Goal: Transaction & Acquisition: Purchase product/service

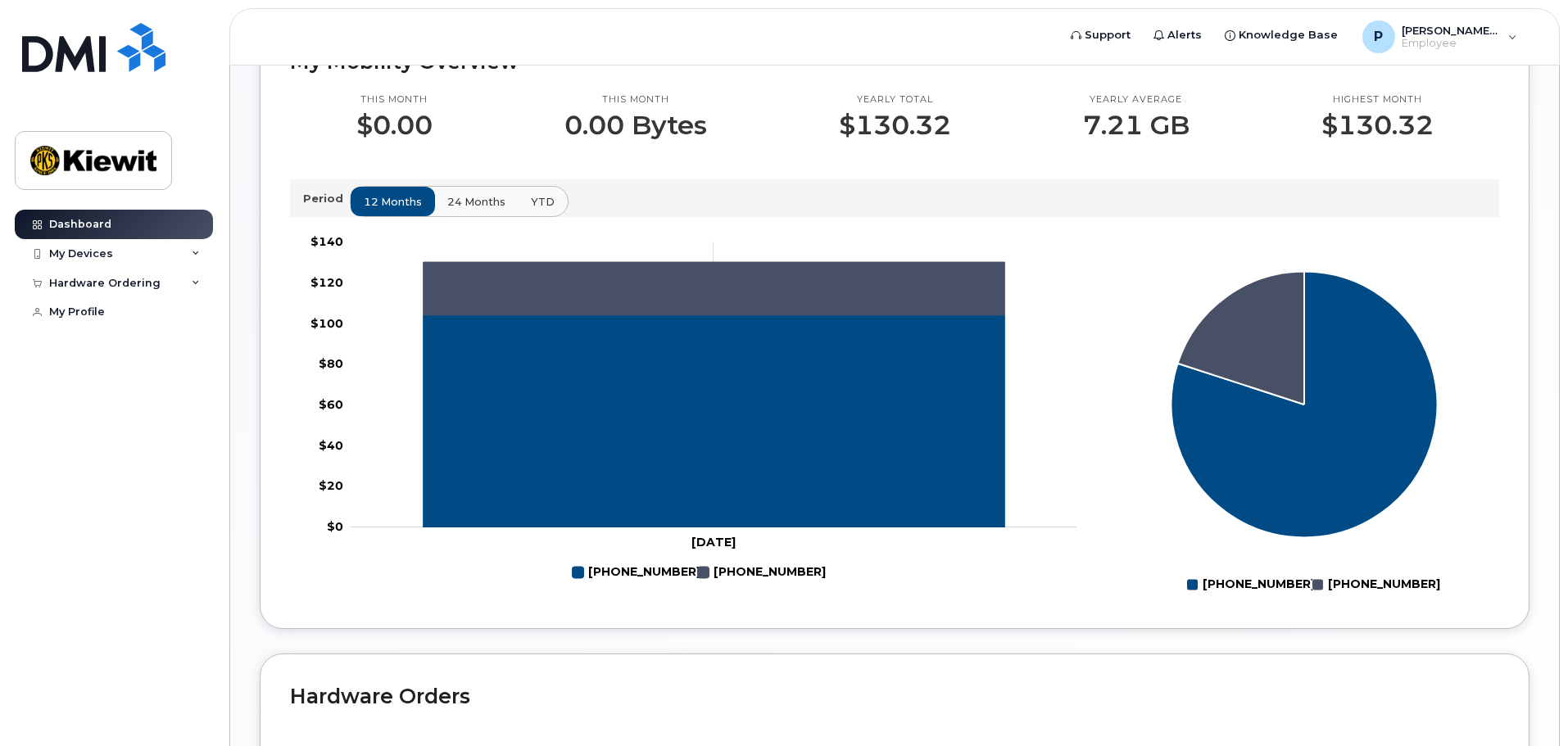
scroll to position [491, 0]
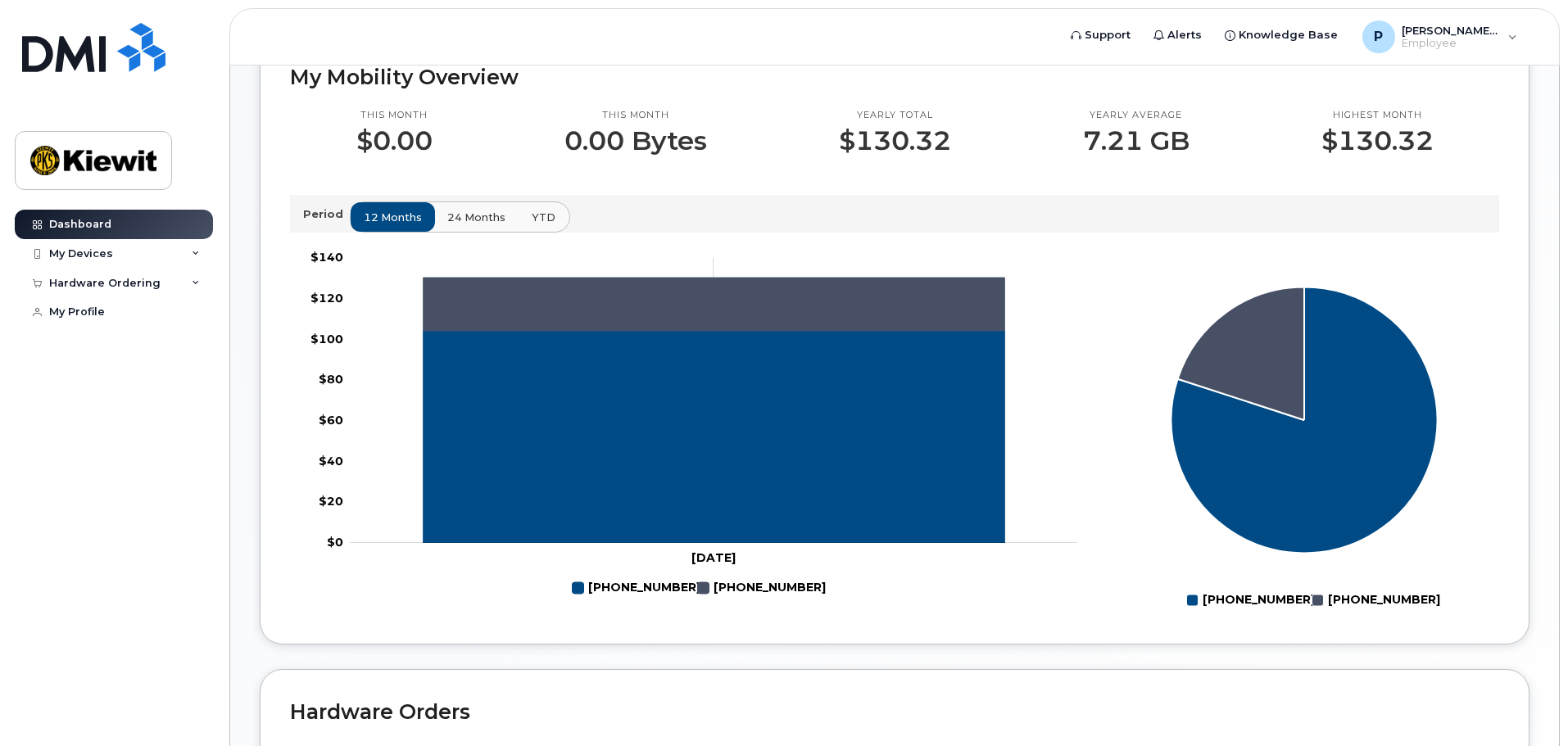
click at [541, 216] on span "YTD" at bounding box center [543, 217] width 24 height 16
click at [490, 215] on span "24 months" at bounding box center [477, 217] width 58 height 16
click at [408, 215] on span "12 months" at bounding box center [393, 217] width 58 height 16
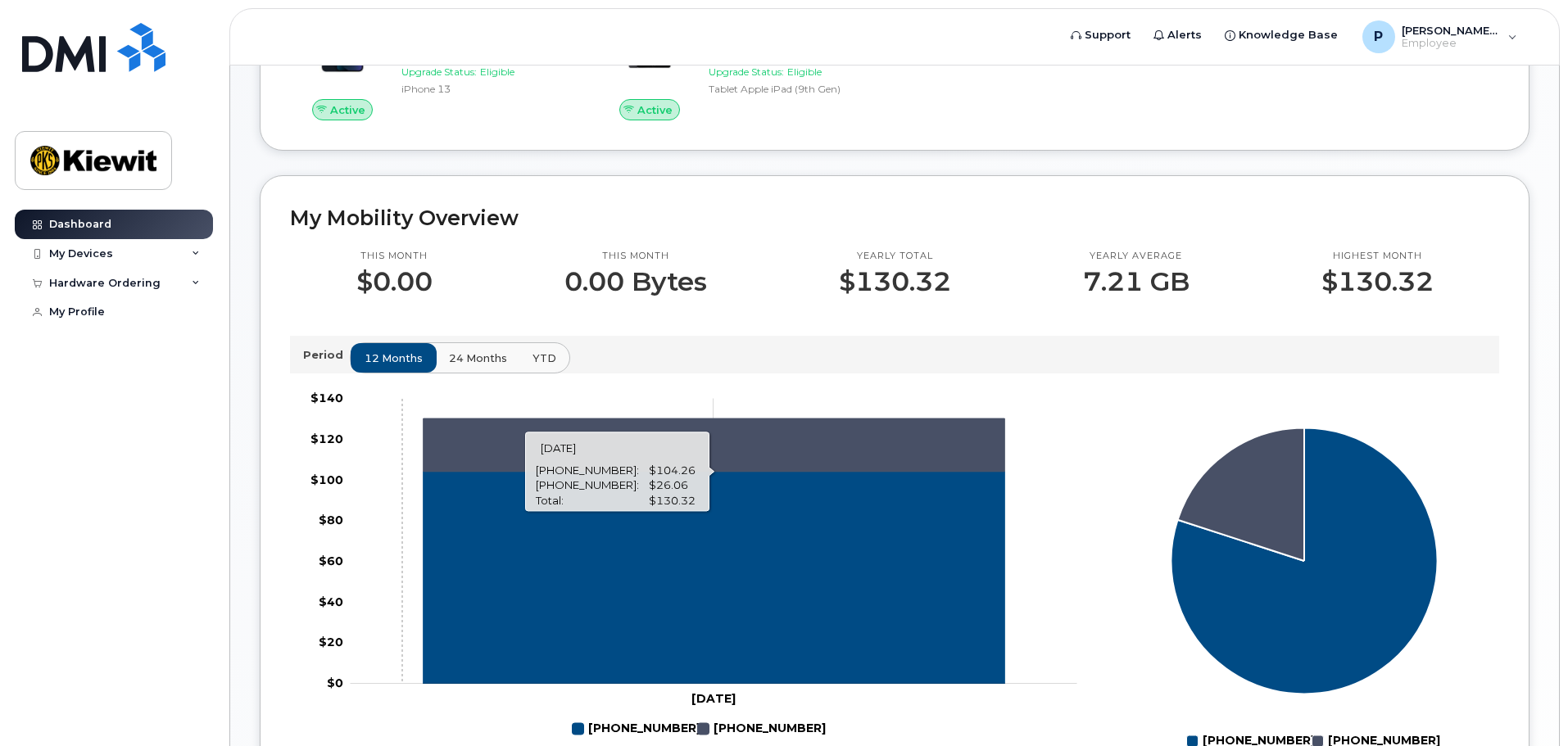
scroll to position [327, 0]
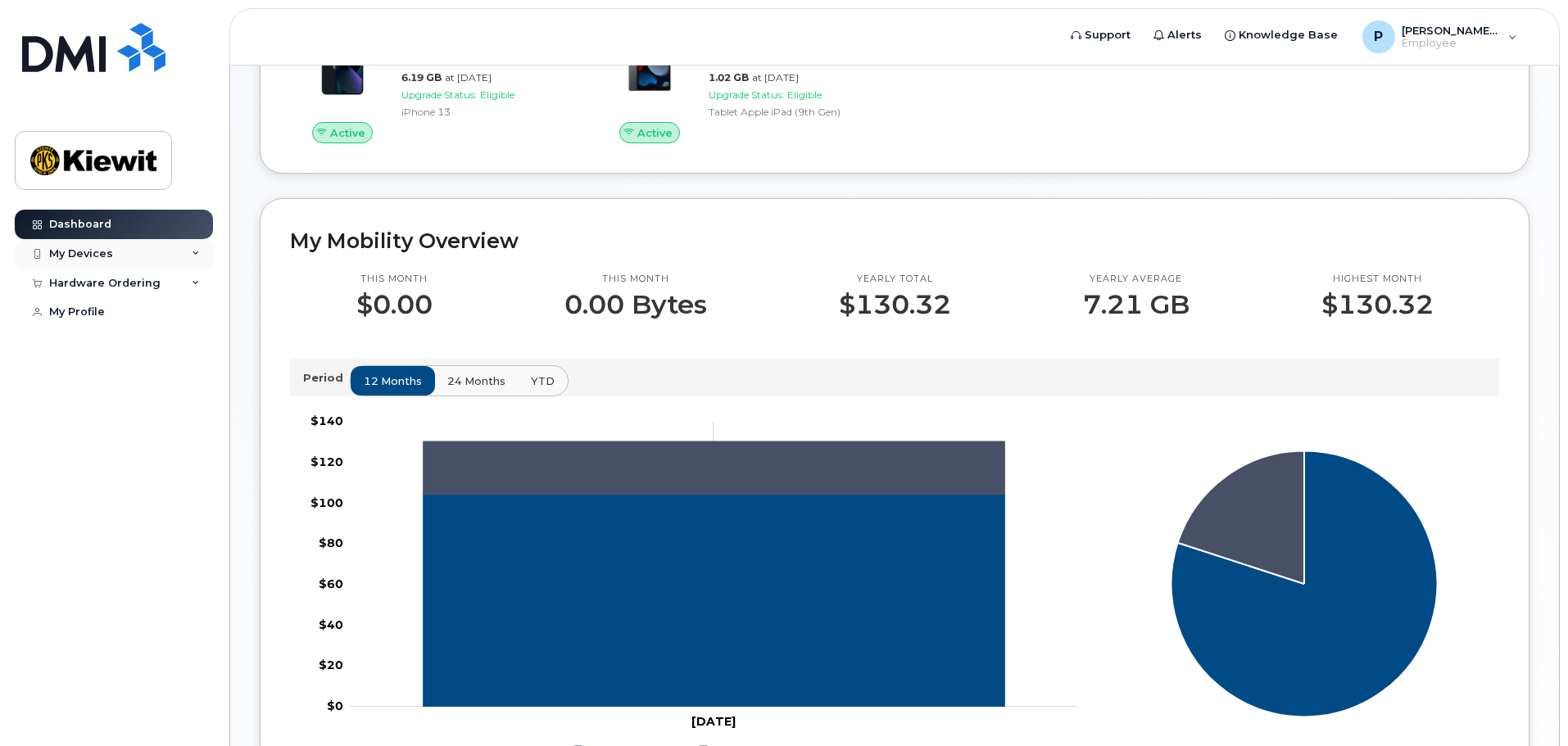
click at [192, 255] on icon at bounding box center [196, 253] width 8 height 8
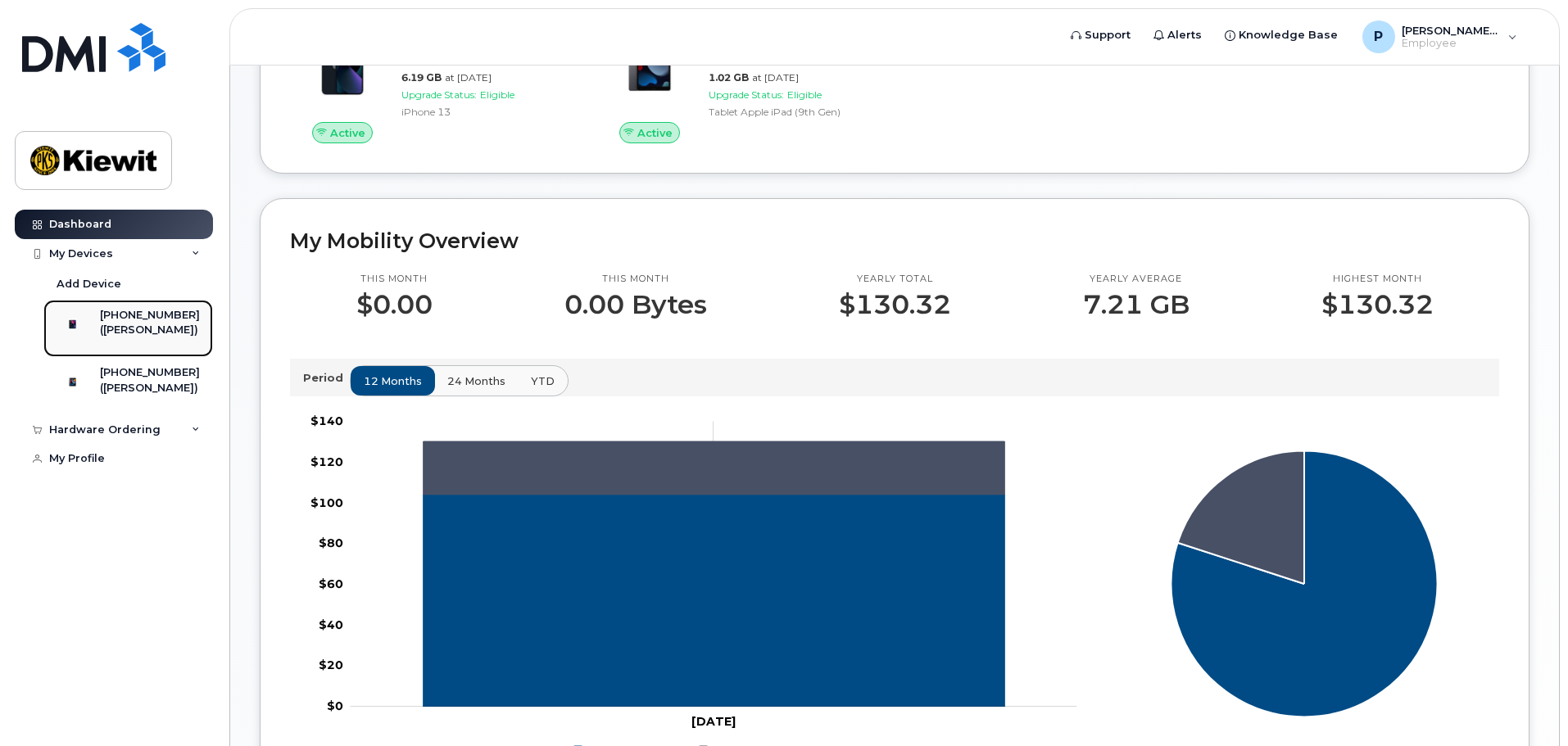
click at [126, 328] on div "([PERSON_NAME])" at bounding box center [150, 330] width 100 height 15
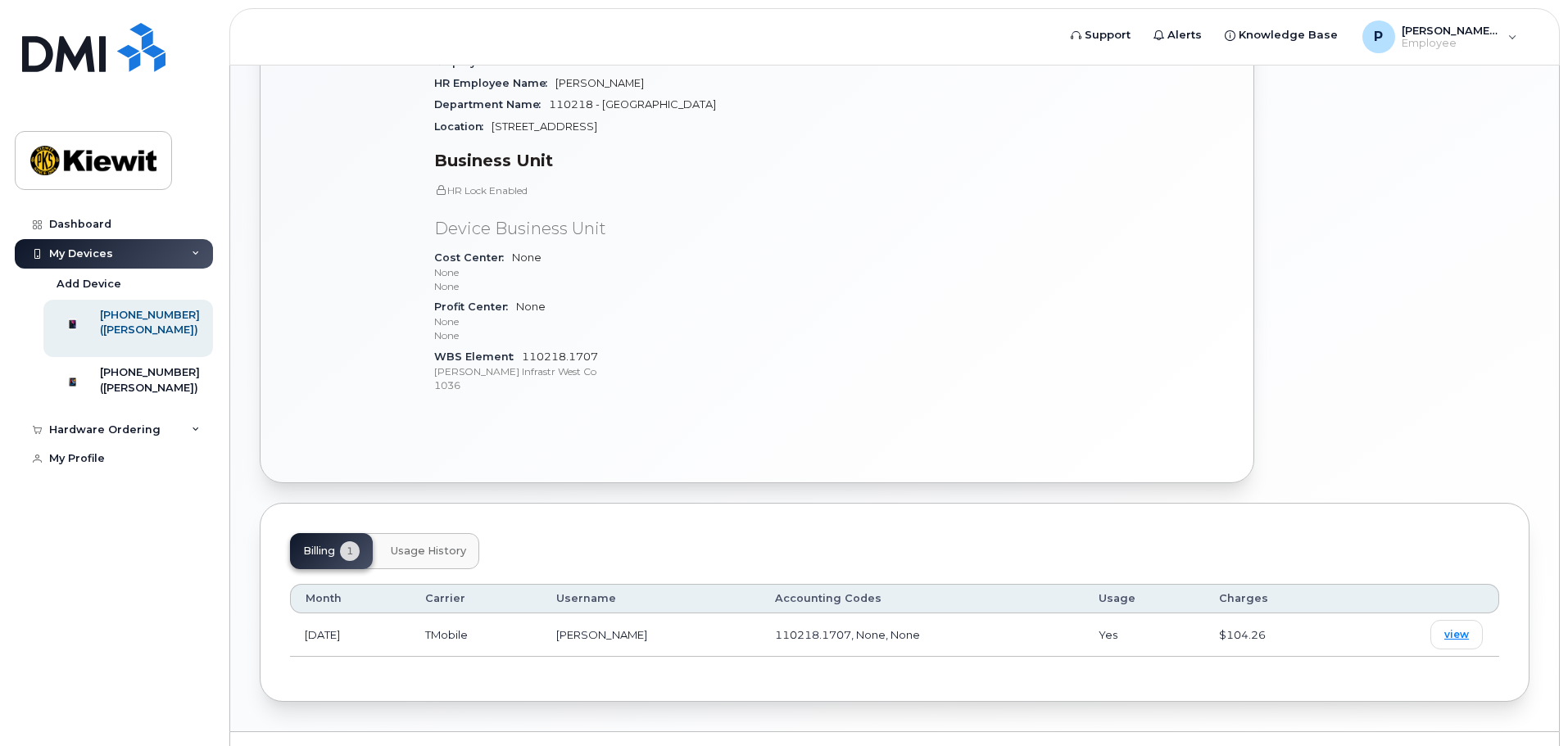
scroll to position [516, 0]
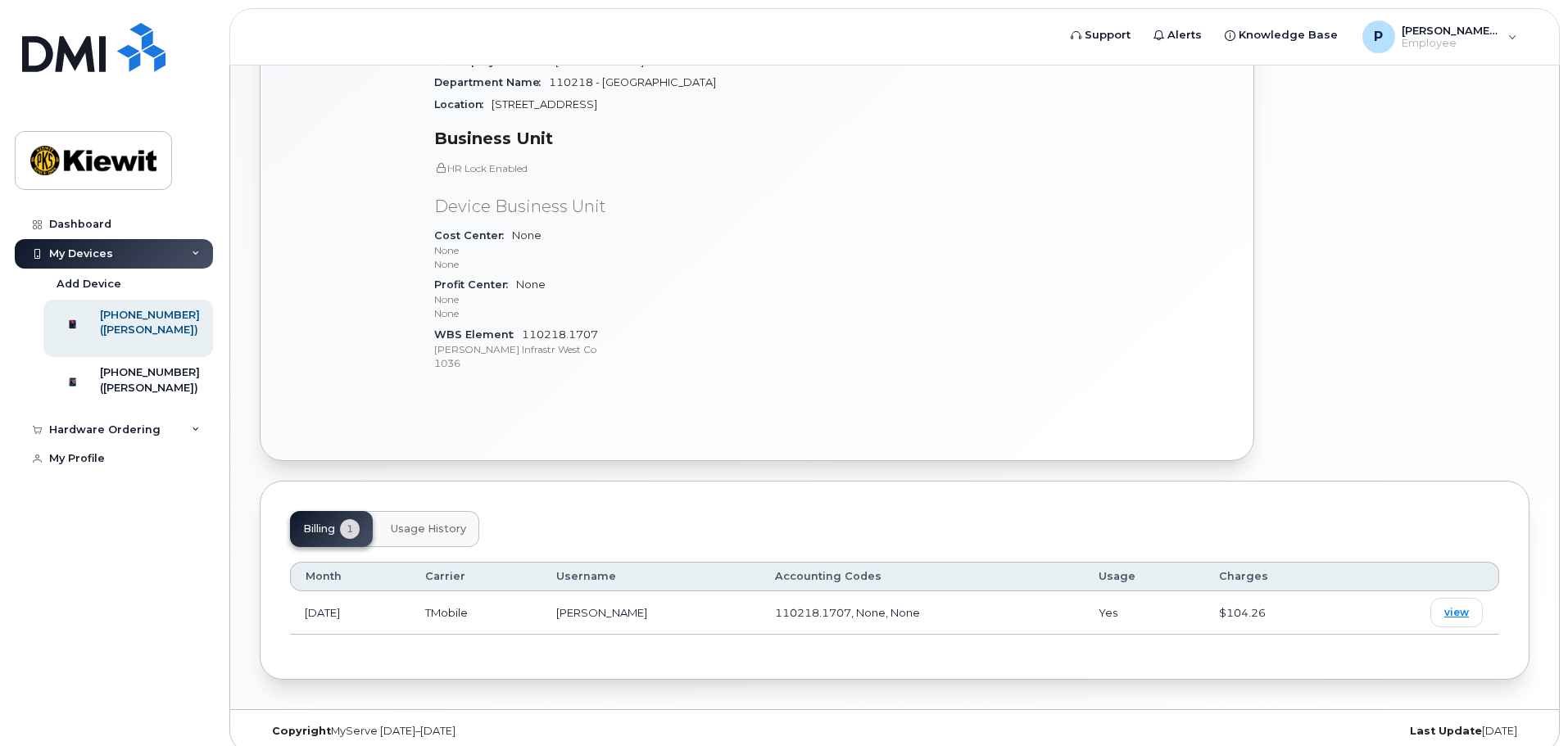
click at [427, 522] on span "Usage History" at bounding box center [428, 529] width 75 height 13
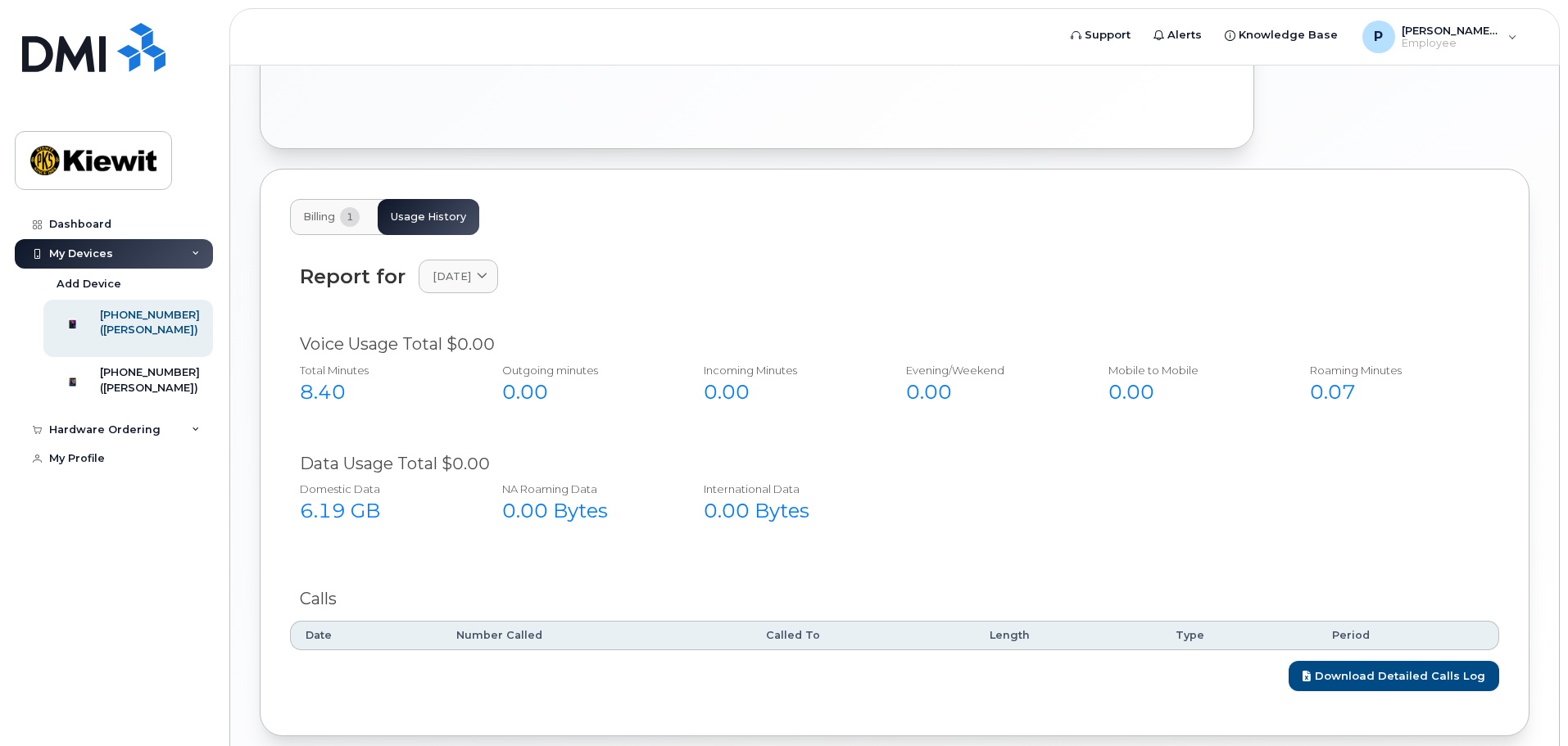
scroll to position [844, 0]
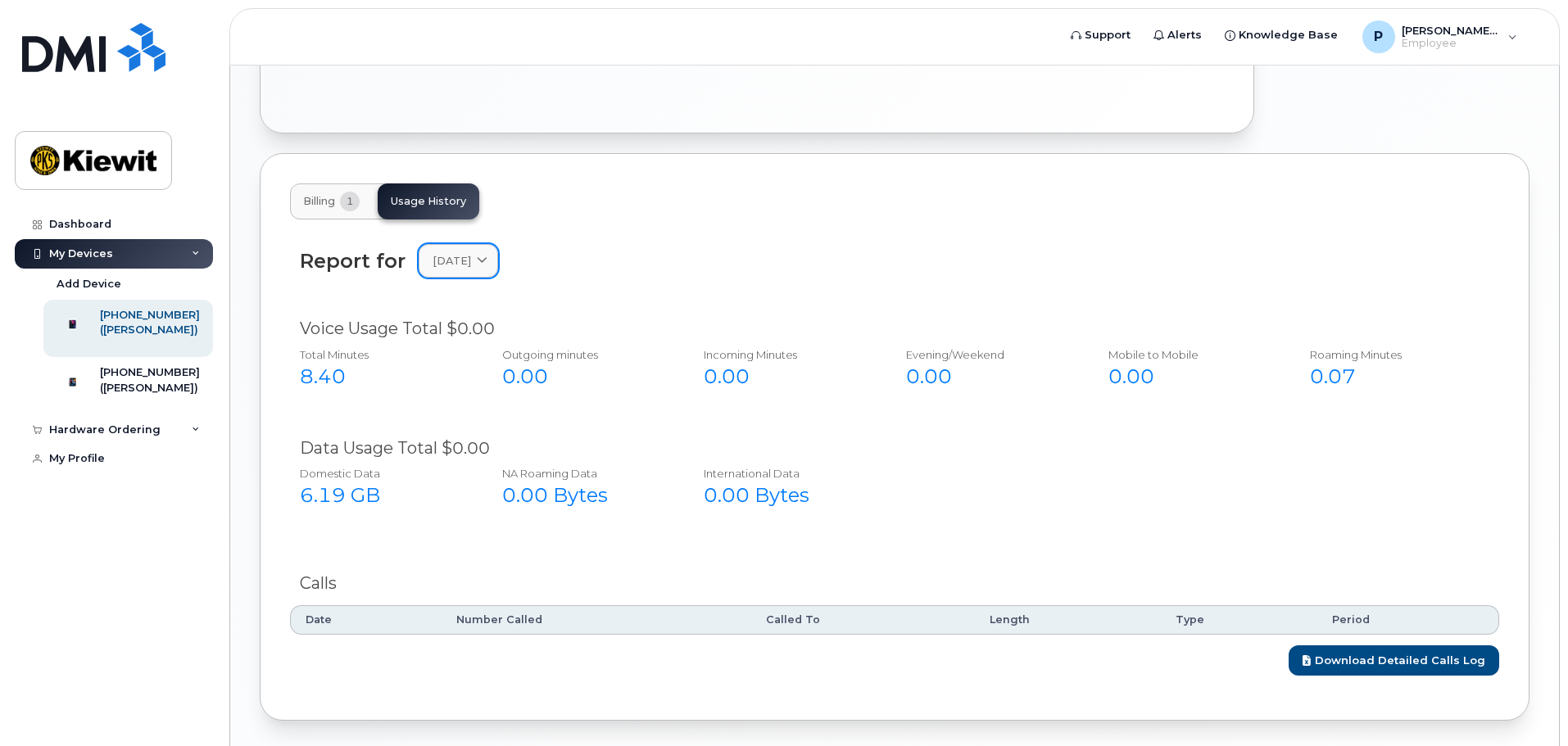
click at [488, 256] on icon at bounding box center [481, 261] width 10 height 10
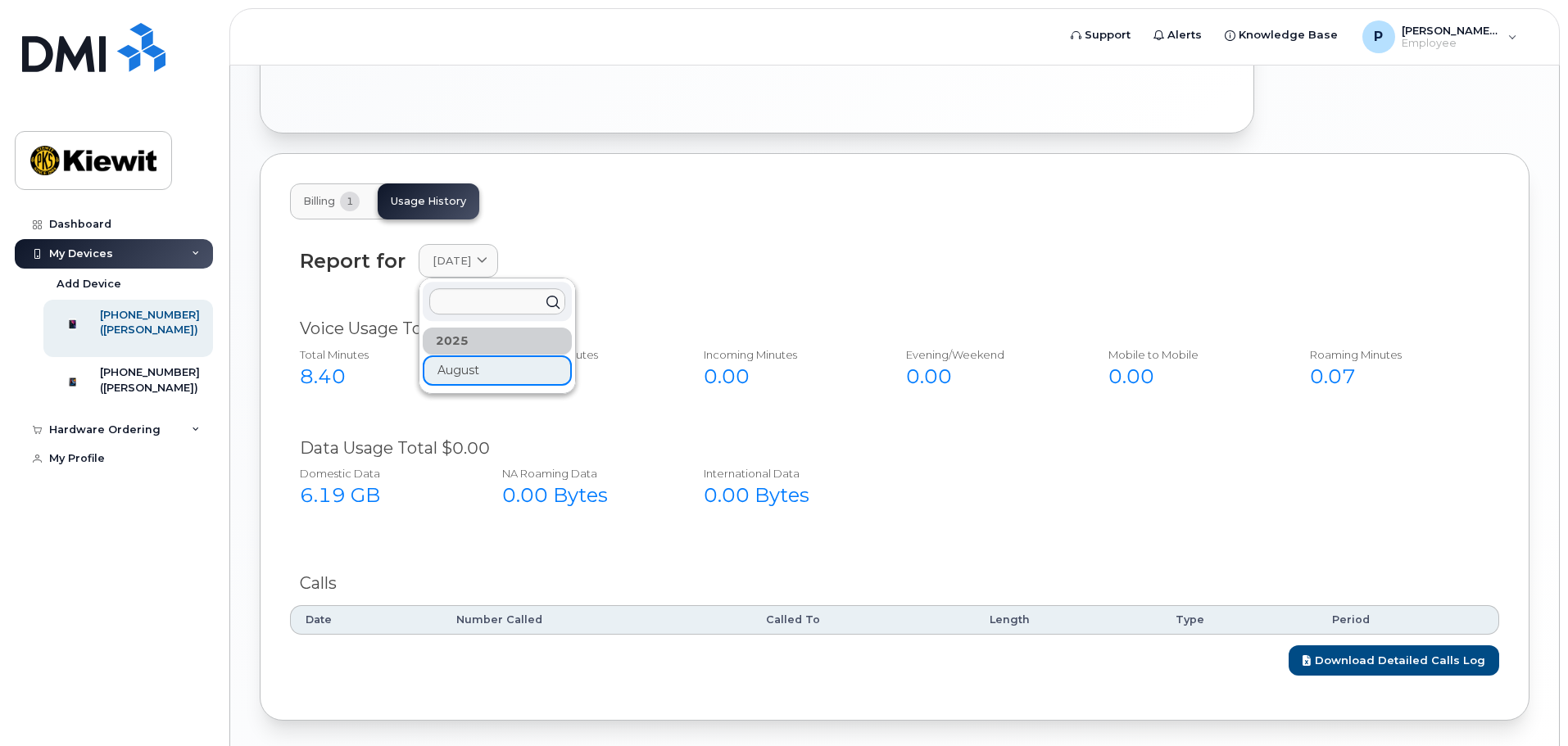
click at [565, 244] on div "Report for August 2025 2025 August" at bounding box center [894, 261] width 1190 height 34
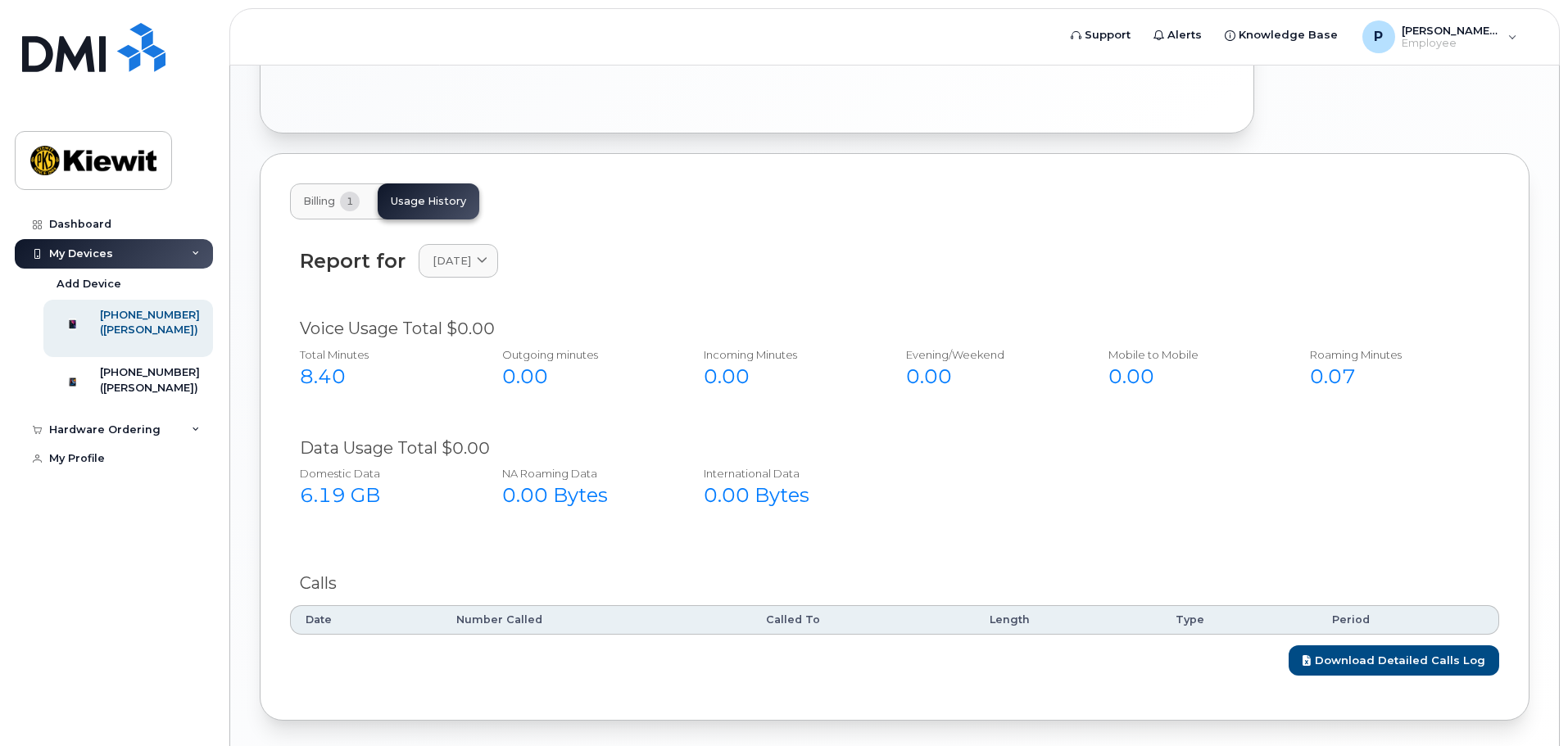
click at [342, 192] on span "1" at bounding box center [349, 201] width 20 height 20
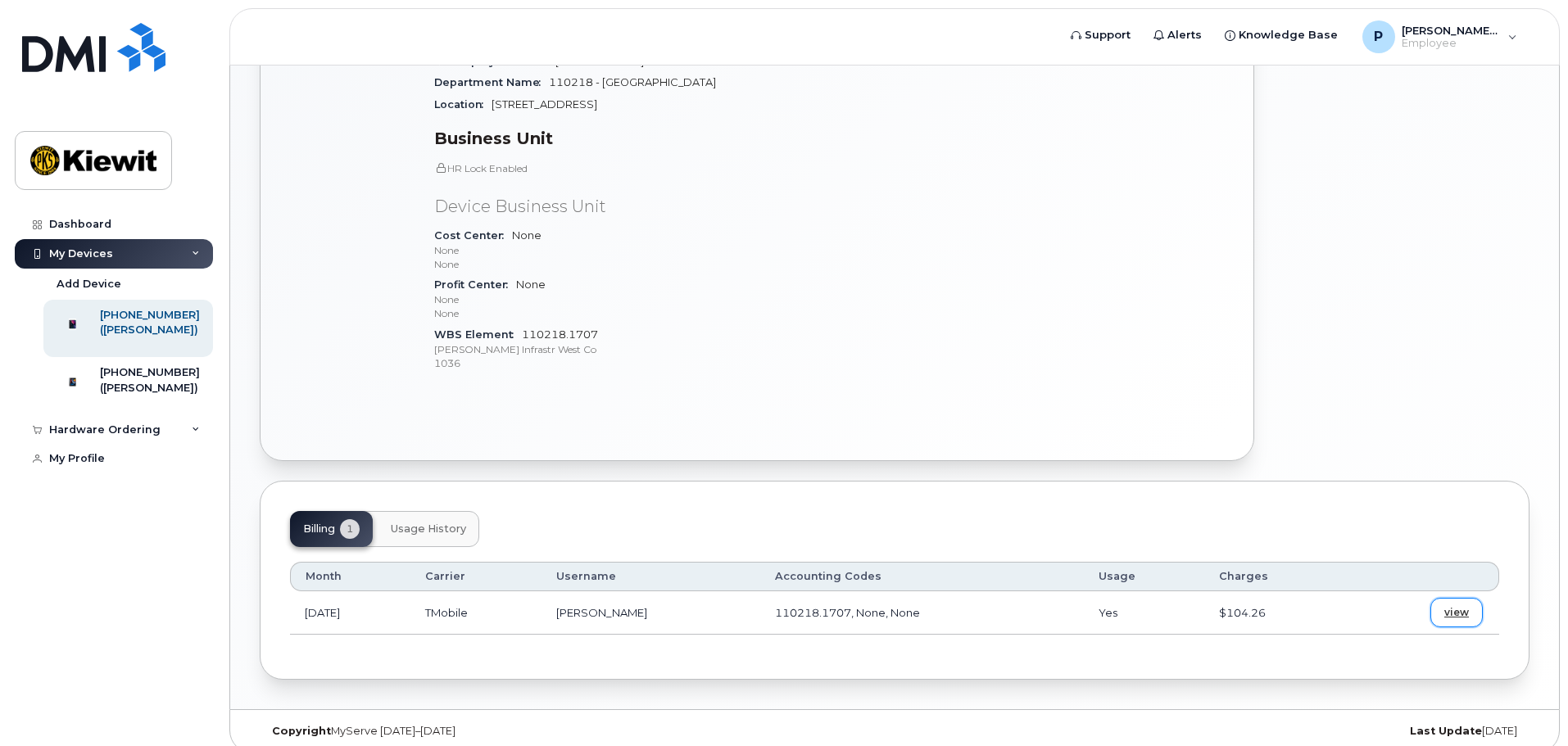
click at [1457, 605] on span "view" at bounding box center [1456, 612] width 24 height 15
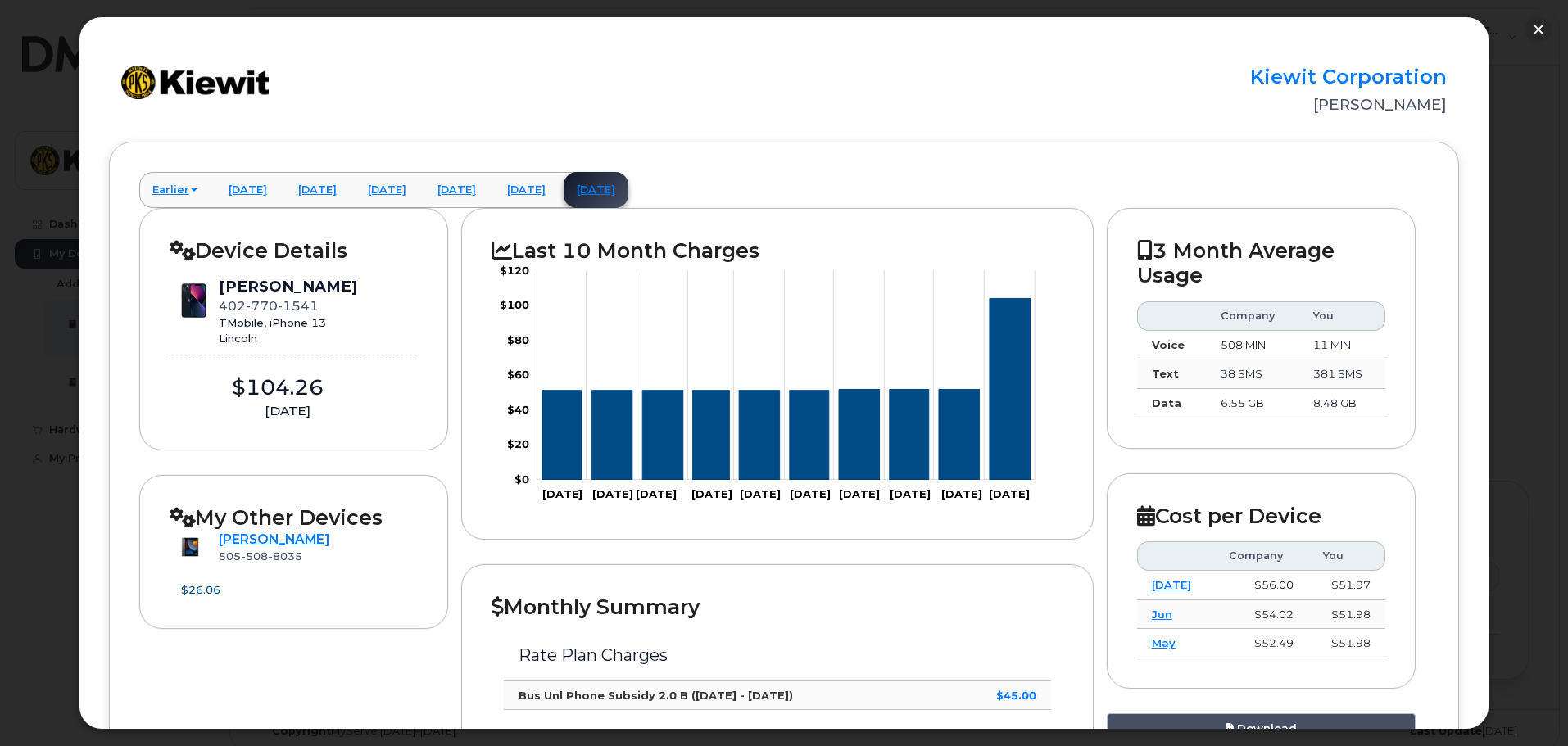
scroll to position [0, 0]
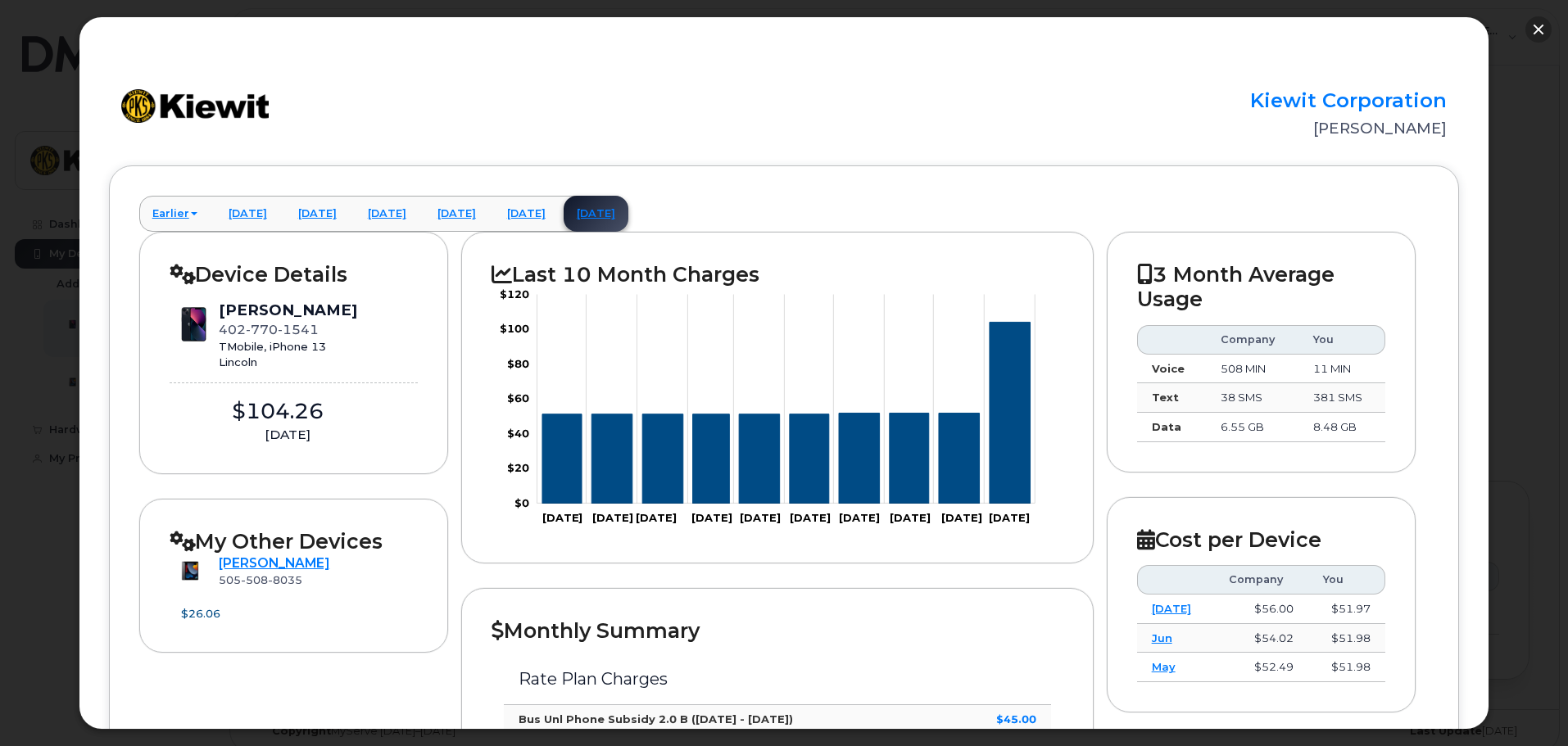
click at [1543, 35] on button "button" at bounding box center [1538, 29] width 26 height 26
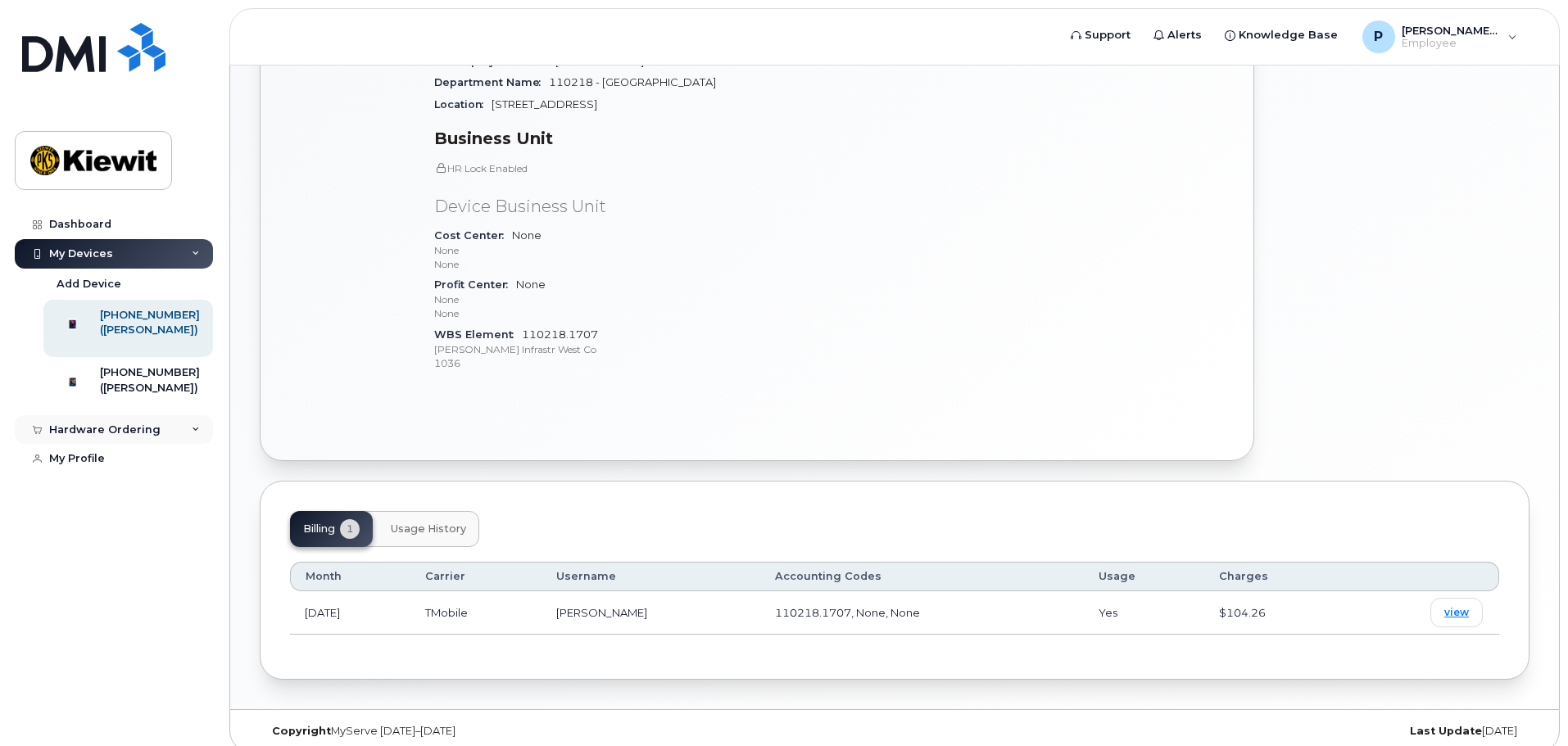
click at [187, 445] on div "Hardware Ordering" at bounding box center [114, 429] width 199 height 29
click at [94, 467] on div "New Order" at bounding box center [88, 459] width 62 height 15
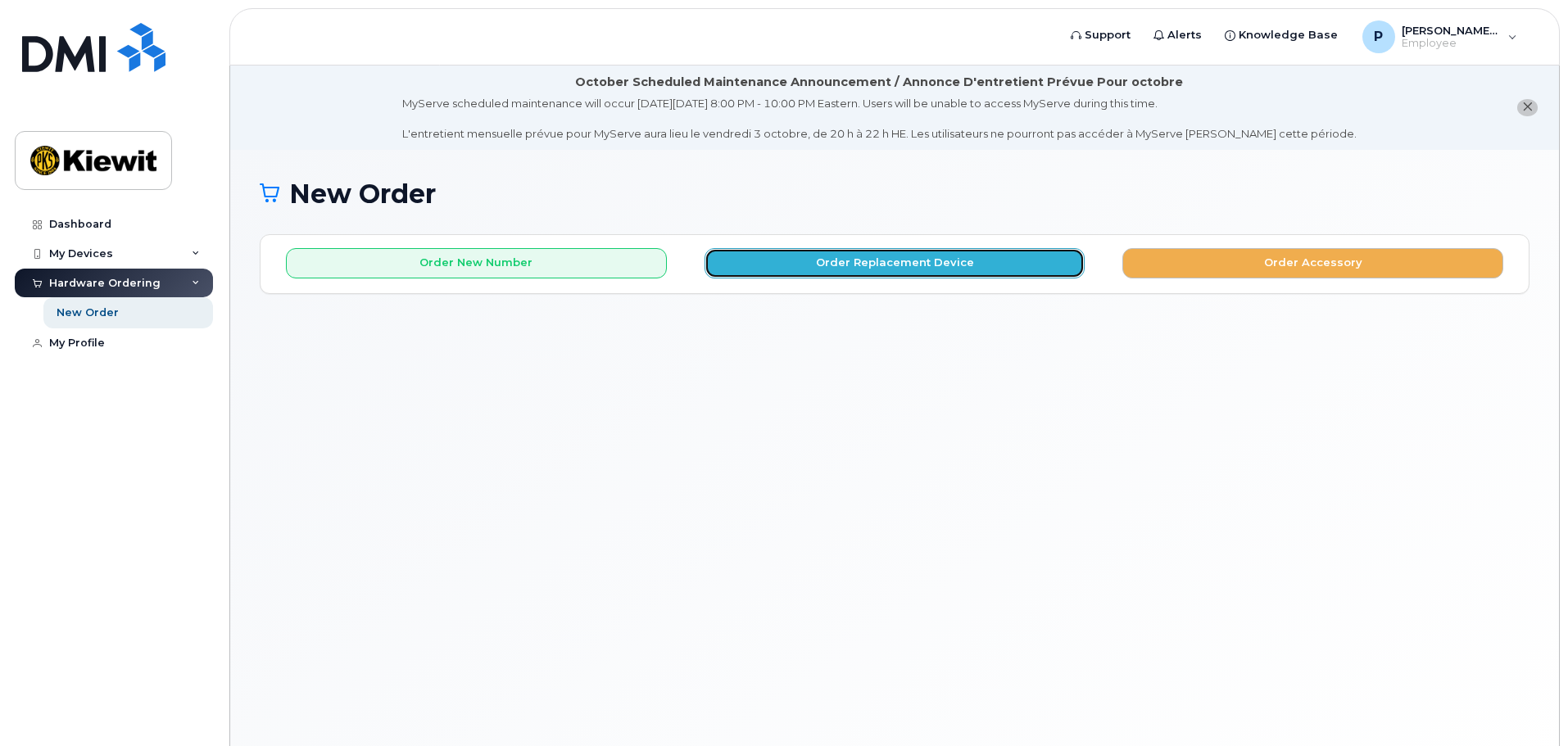
click at [929, 256] on button "Order Replacement Device" at bounding box center [894, 263] width 381 height 30
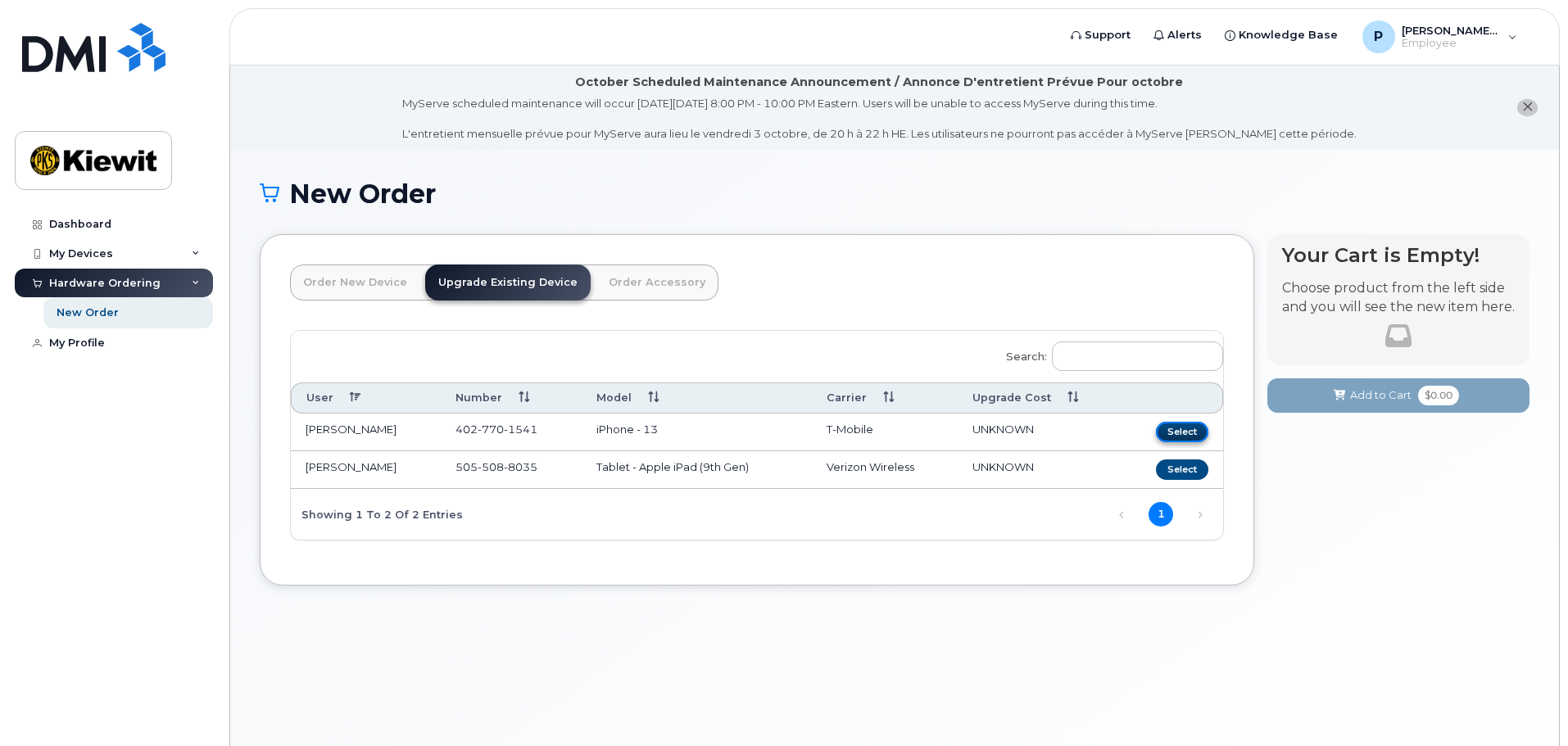
click at [1176, 428] on button "Select" at bounding box center [1182, 432] width 53 height 21
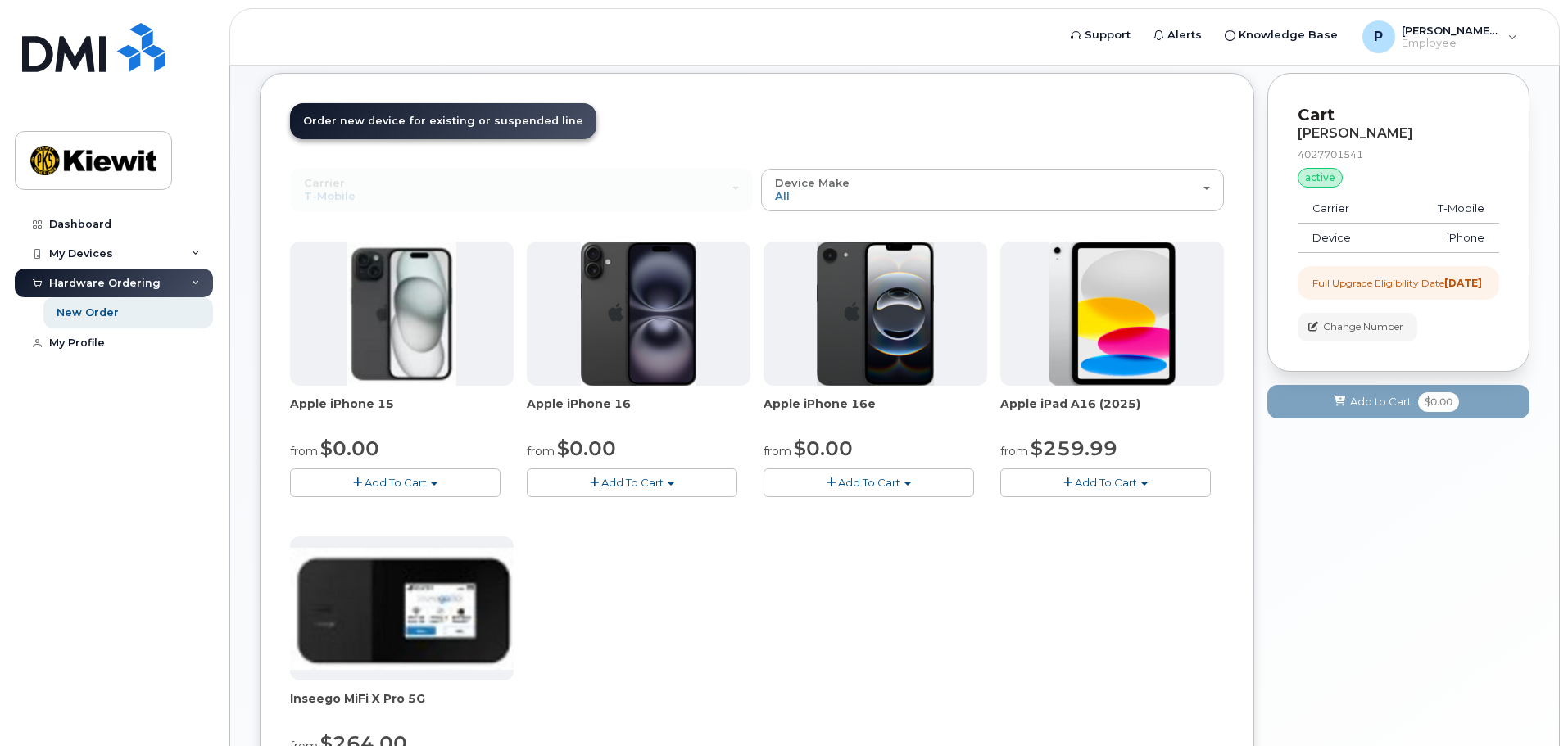
scroll to position [164, 0]
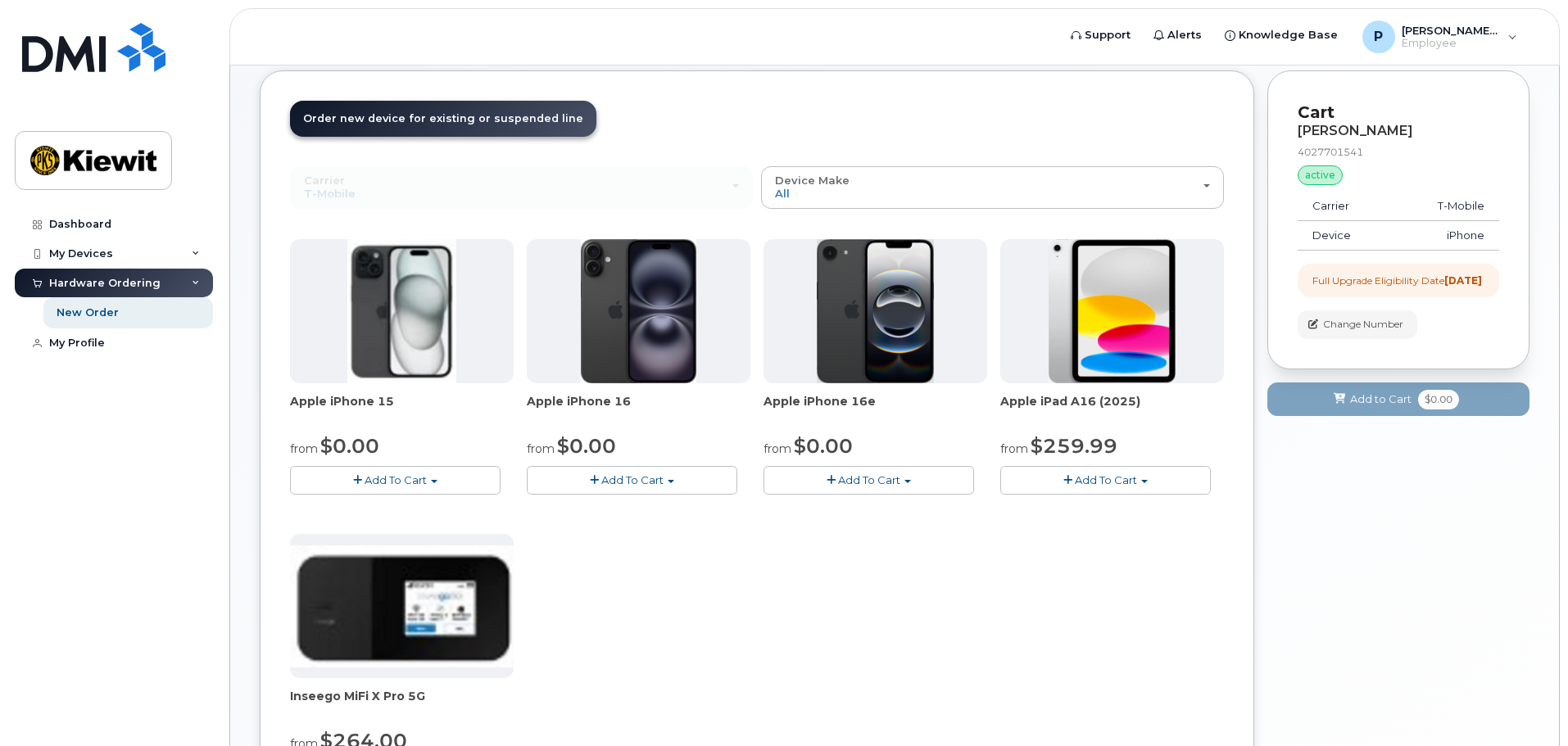
click at [660, 478] on span "Add To Cart" at bounding box center [632, 480] width 62 height 13
click at [664, 506] on link "$0.00 - 2 Year Upgrade (128GB)" at bounding box center [633, 511] width 205 height 21
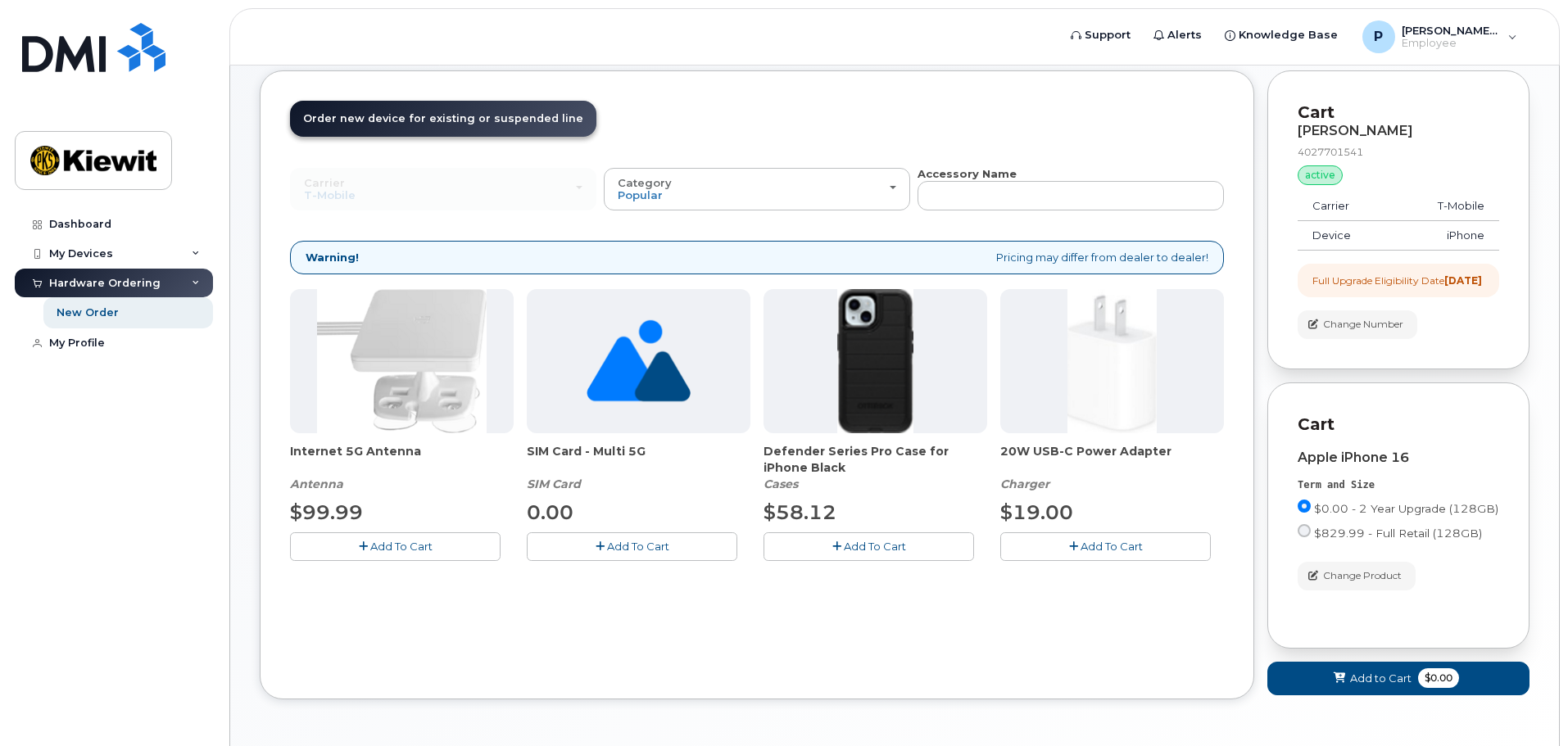
click at [1127, 542] on span "Add To Cart" at bounding box center [1112, 546] width 62 height 13
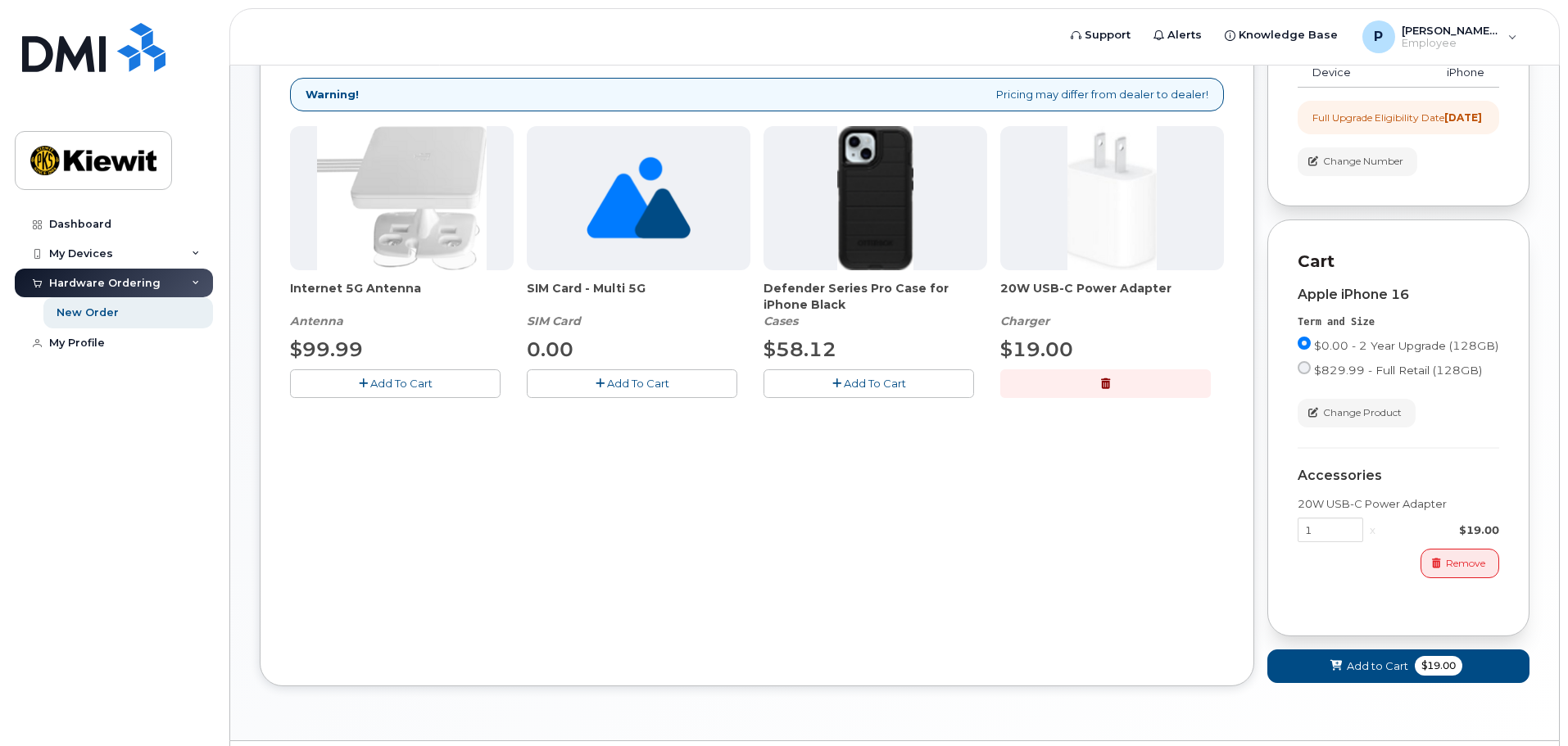
scroll to position [327, 0]
drag, startPoint x: 1319, startPoint y: 541, endPoint x: 1304, endPoint y: 541, distance: 15.0
click at [1304, 541] on input "1" at bounding box center [1330, 529] width 66 height 24
type input "2"
click at [1301, 594] on div "Apple iPhone 16 Term and Size $0.00 - 2 Year Upgrade (128GB) $829.99 - Full Ret…" at bounding box center [1398, 437] width 201 height 332
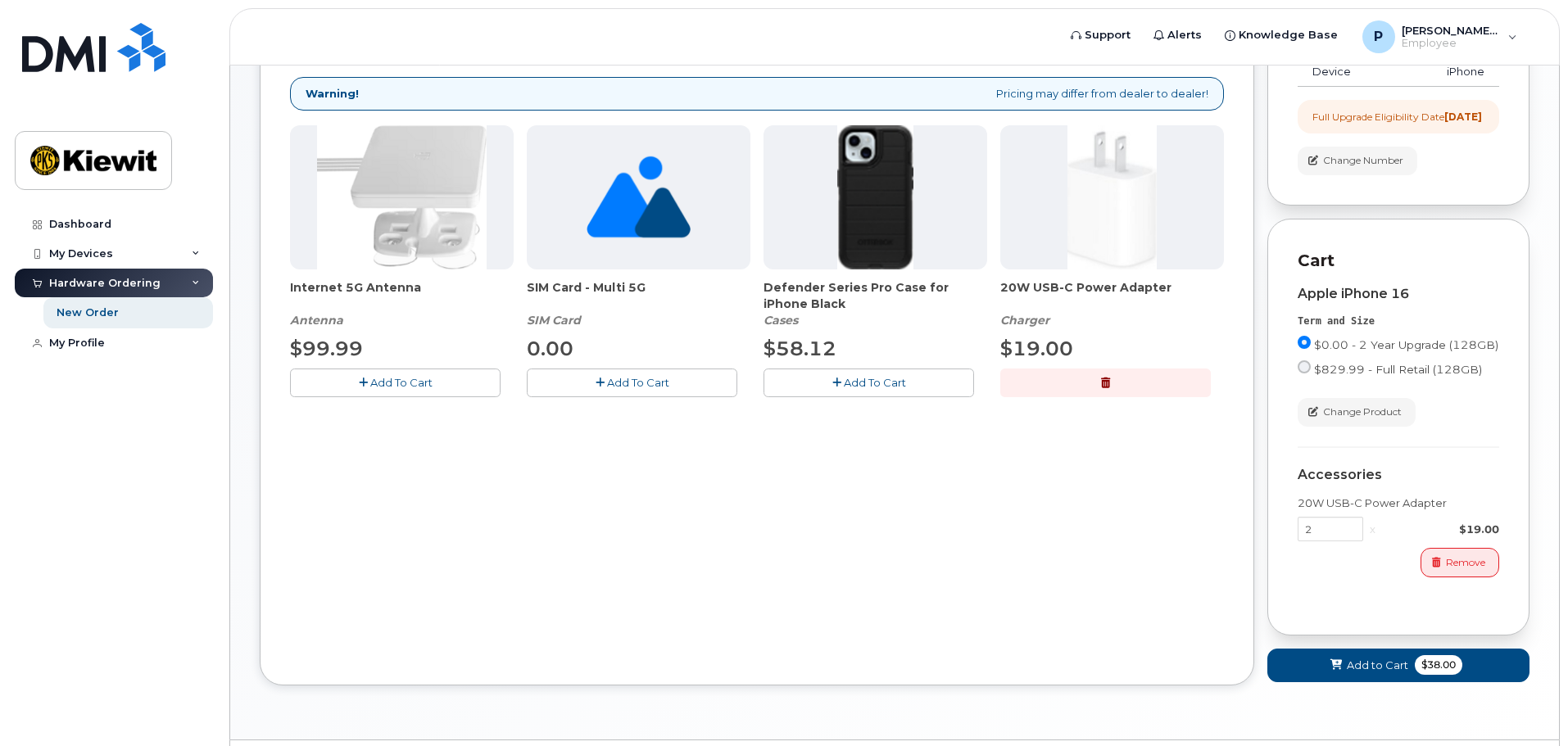
click at [1301, 594] on div "Apple iPhone 16 Term and Size $0.00 - 2 Year Upgrade (128GB) $829.99 - Full Ret…" at bounding box center [1398, 437] width 201 height 332
click at [1442, 675] on span "$38.00" at bounding box center [1438, 664] width 47 height 20
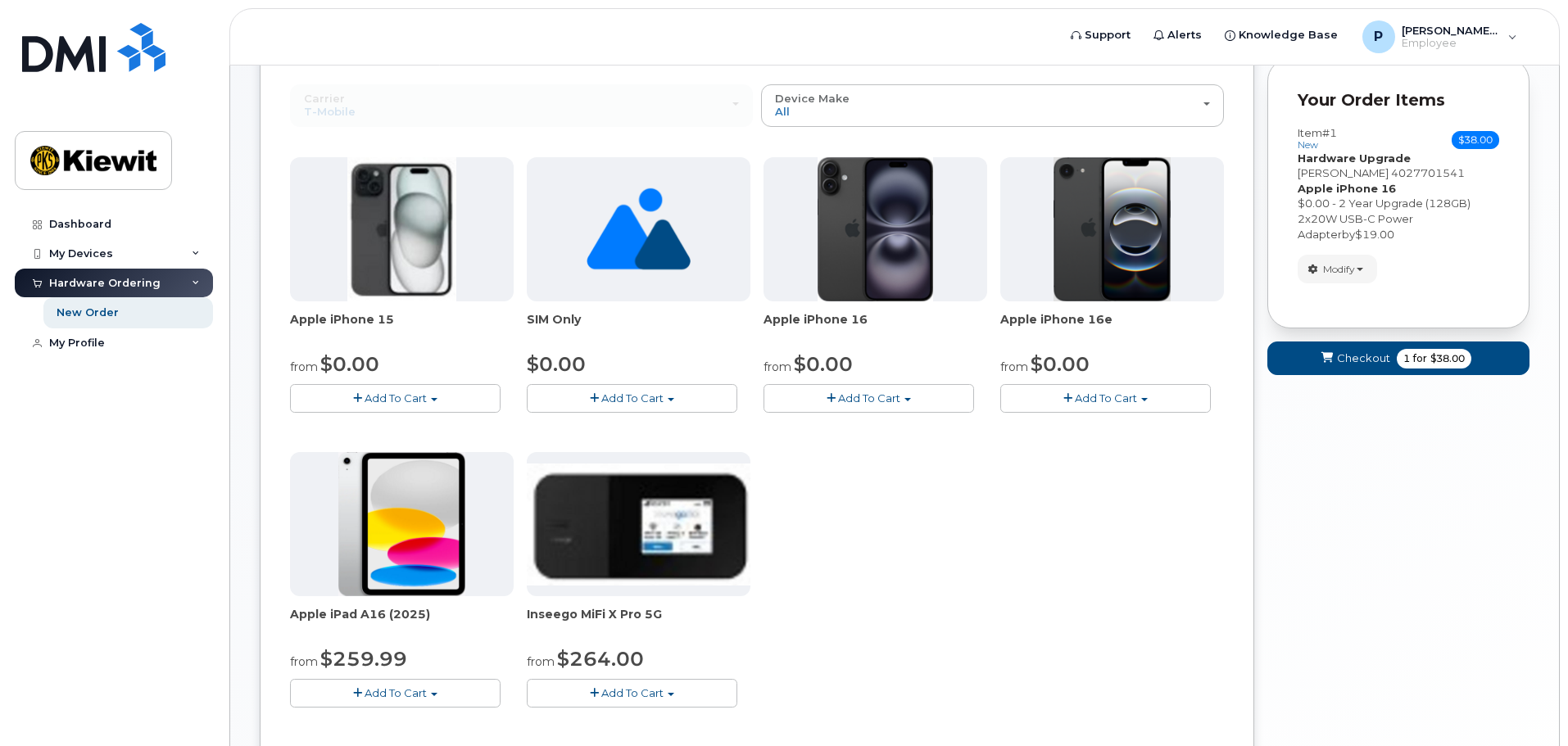
scroll to position [164, 0]
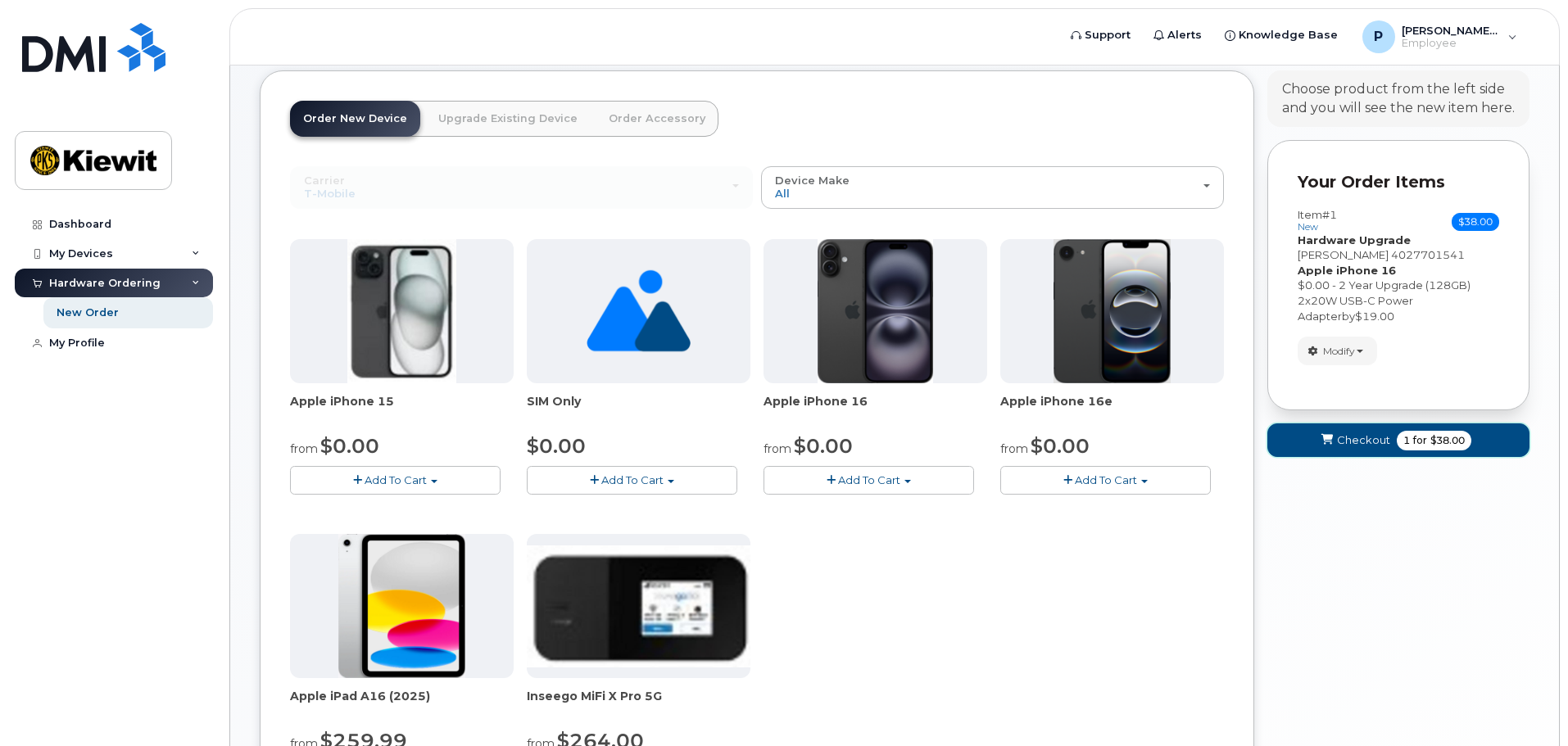
click at [1365, 438] on span "Checkout" at bounding box center [1363, 439] width 54 height 16
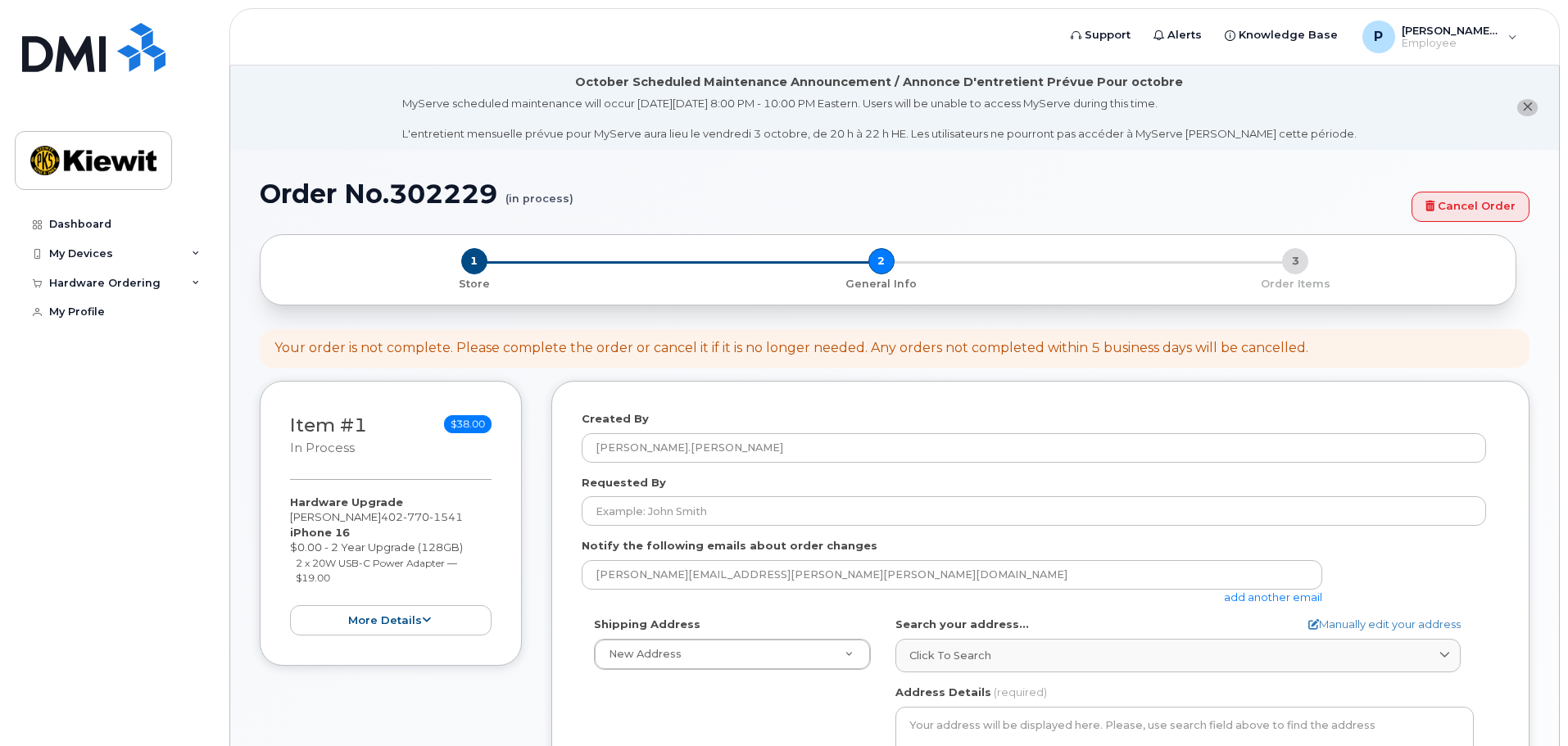
select select
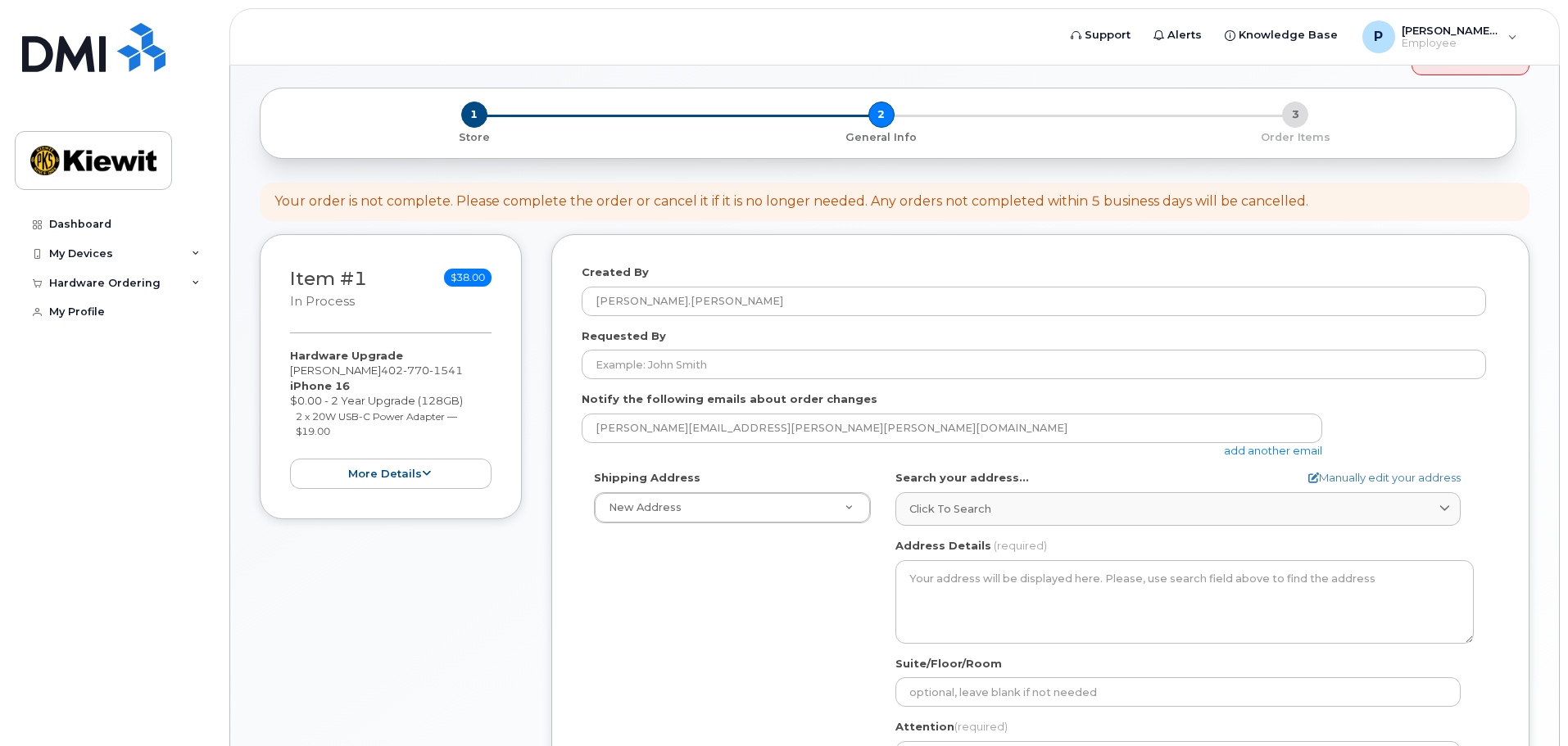
scroll to position [164, 0]
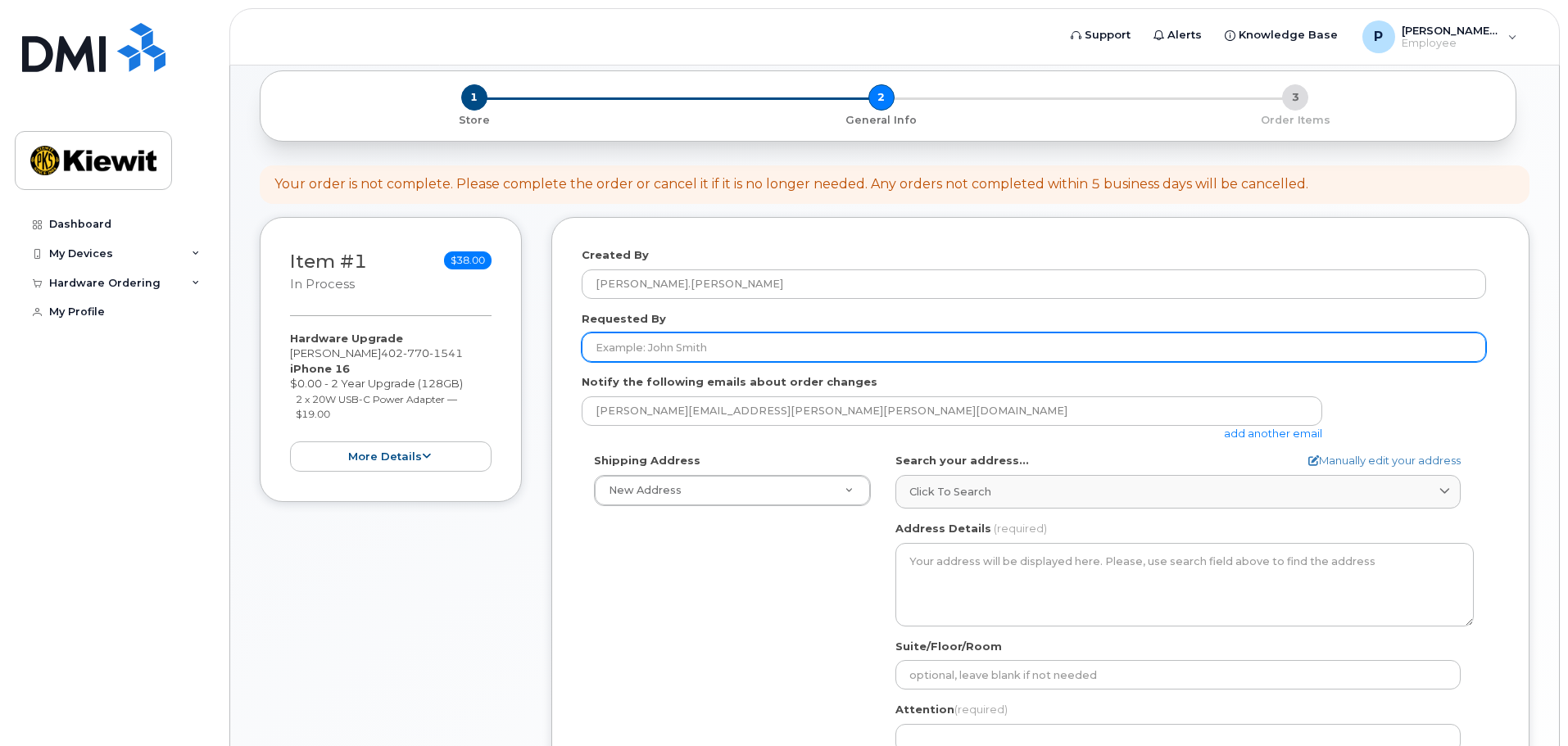
click at [728, 352] on input "Requested By" at bounding box center [1033, 346] width 904 height 29
type input "[PERSON_NAME]"
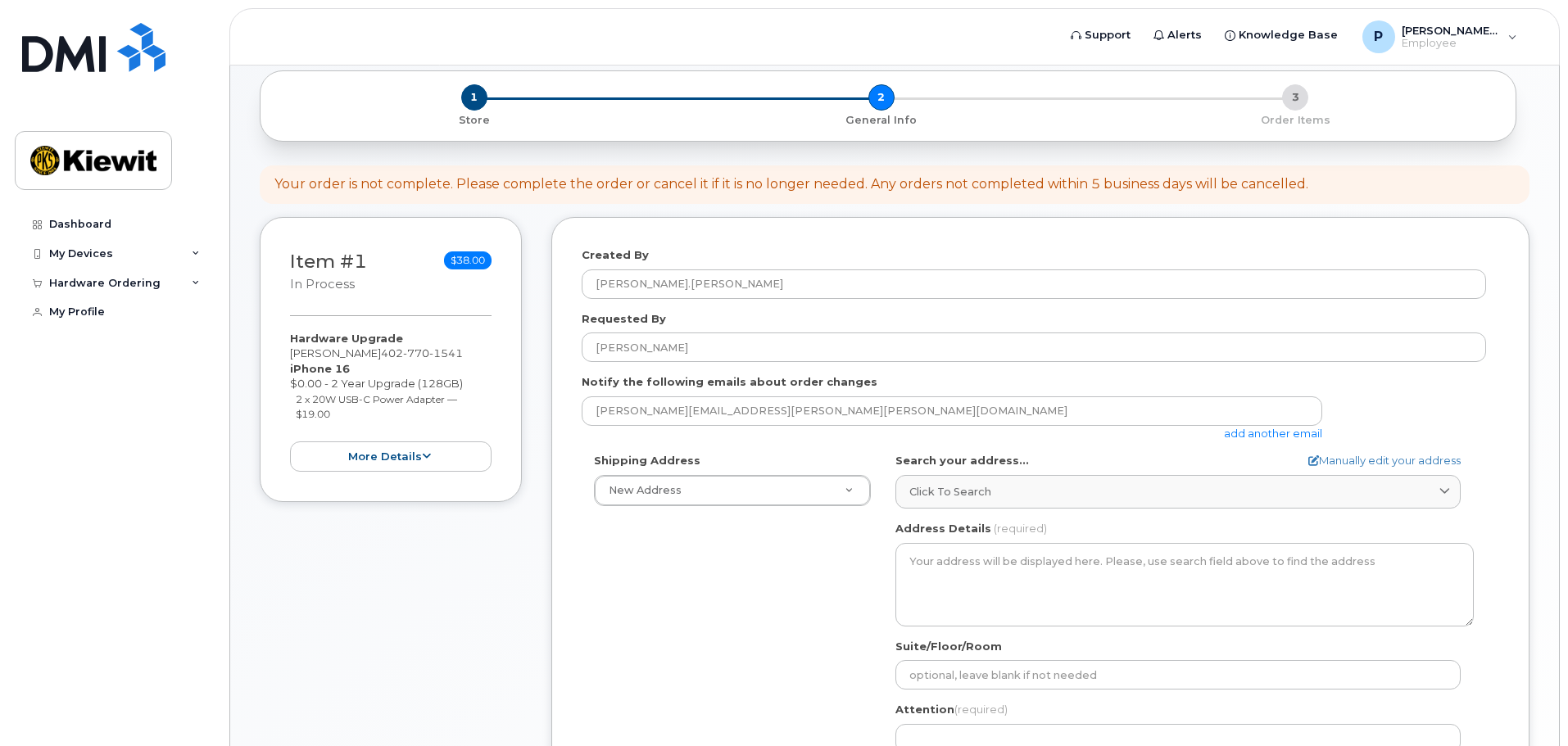
type input "[STREET_ADDRESS]"
click at [760, 612] on div "Shipping Address New Address New Address AB Search your address... Manually edi…" at bounding box center [1033, 640] width 904 height 375
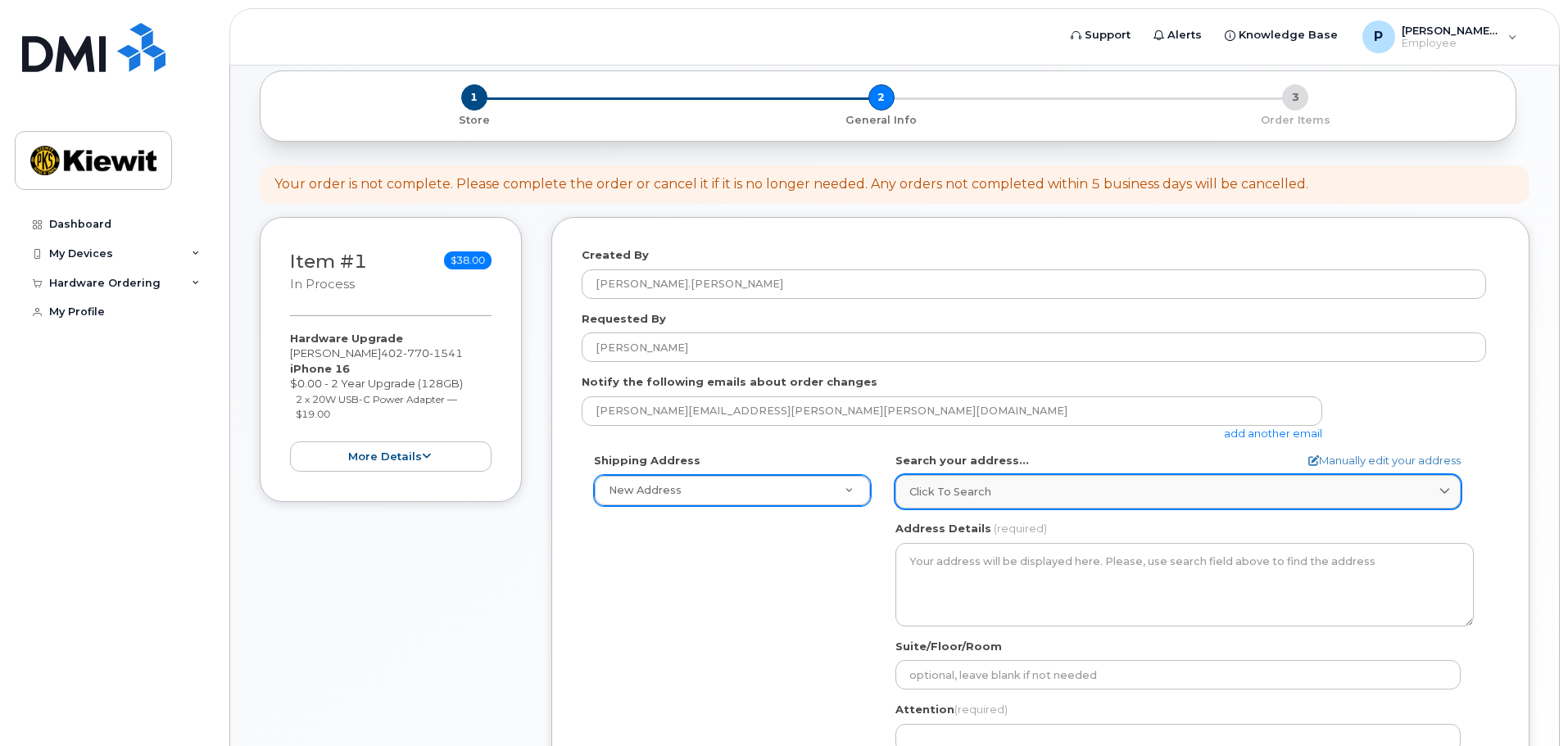
click at [1339, 489] on div "Click to search" at bounding box center [1177, 491] width 537 height 16
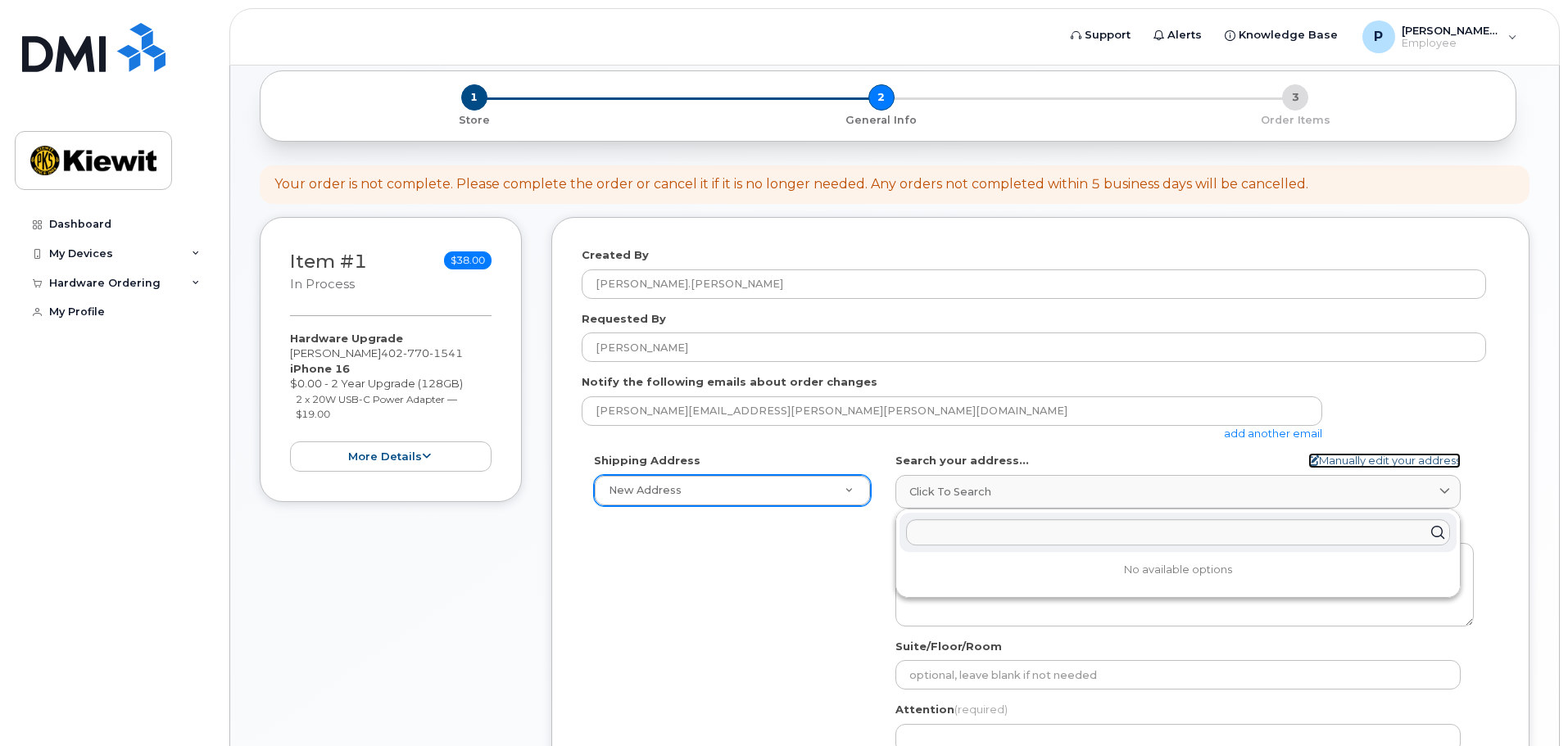
click at [1363, 459] on link "Manually edit your address" at bounding box center [1384, 460] width 152 height 16
select select
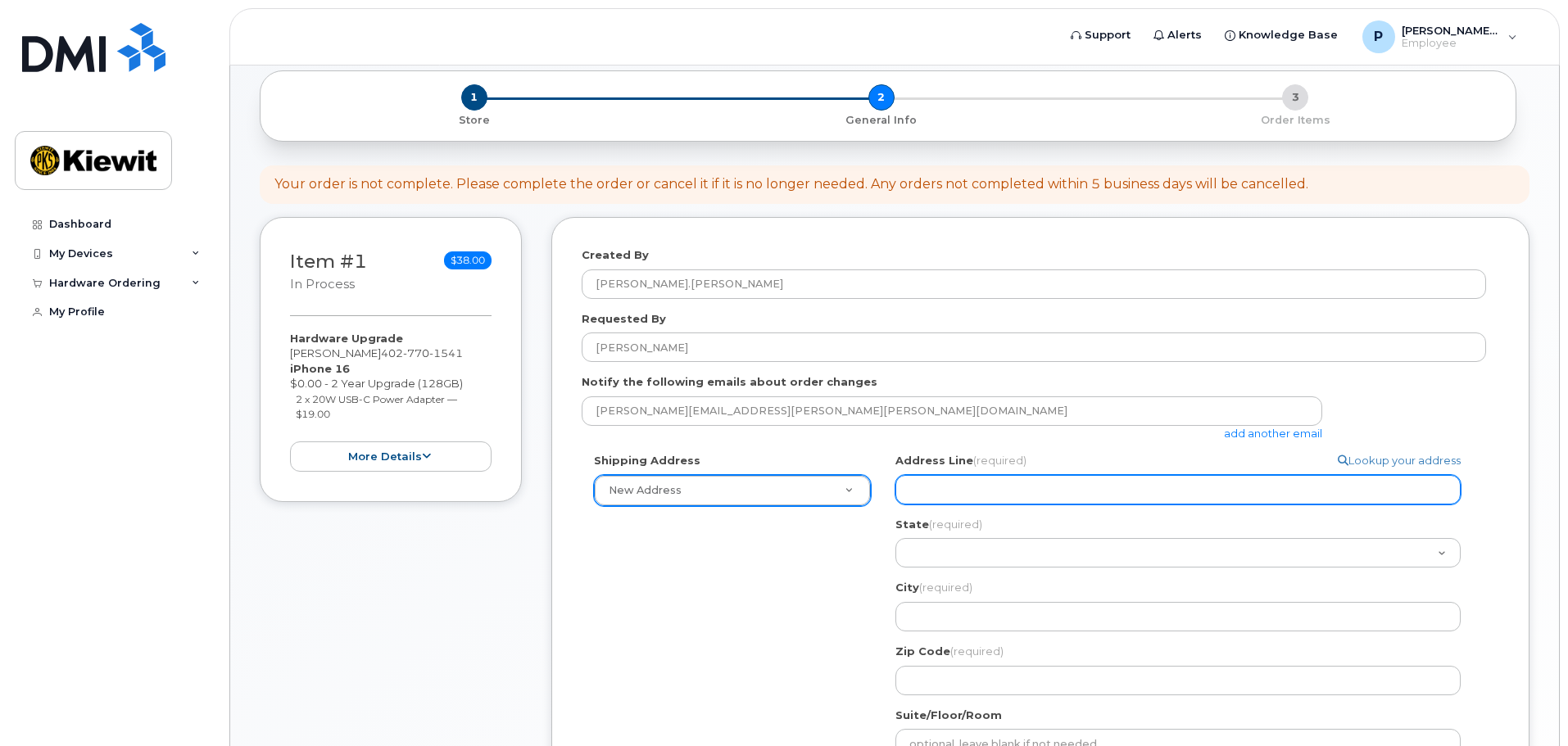
click at [1269, 489] on input "Address Line (required)" at bounding box center [1177, 489] width 565 height 29
type input "2200 Columbia House Blvd"
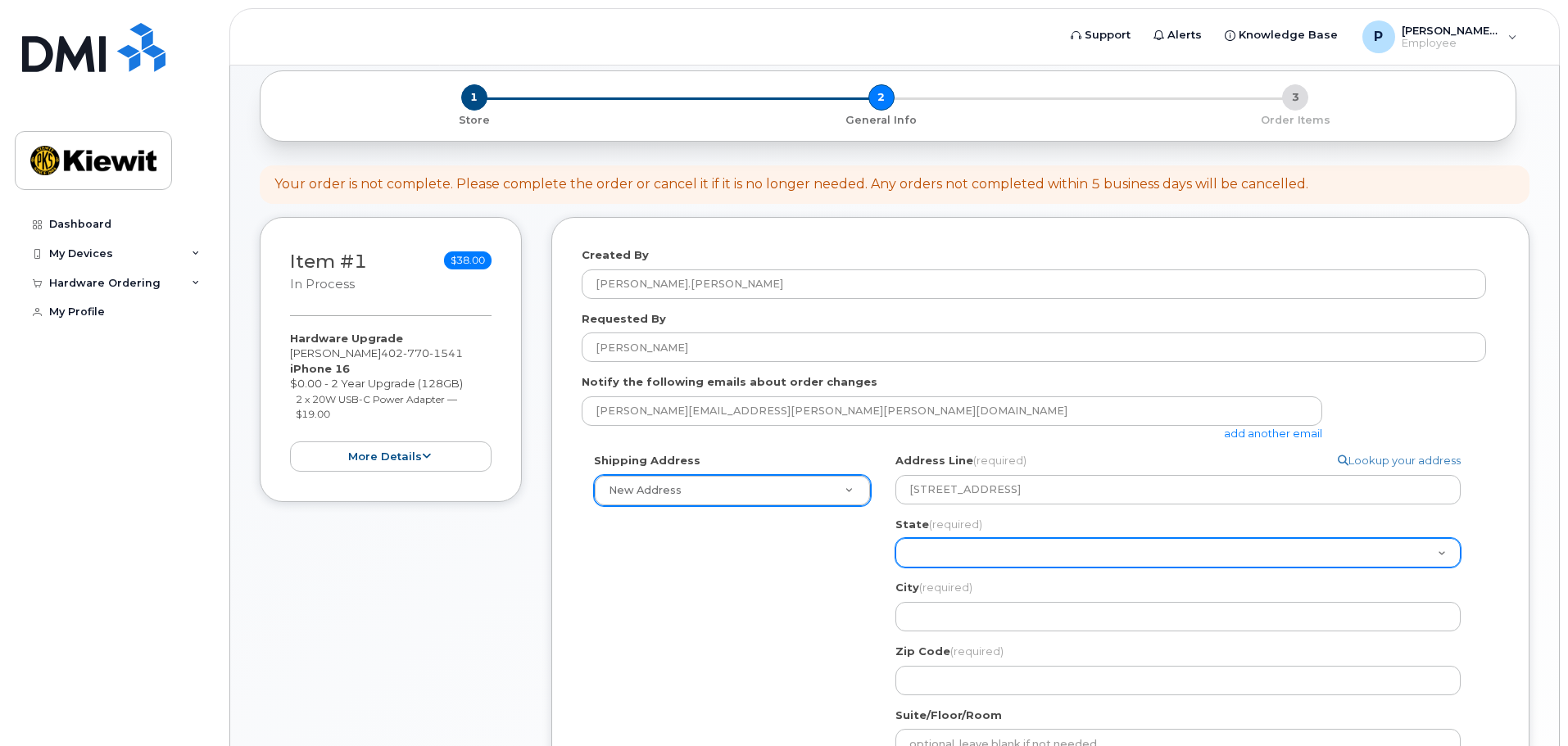
select select "WA"
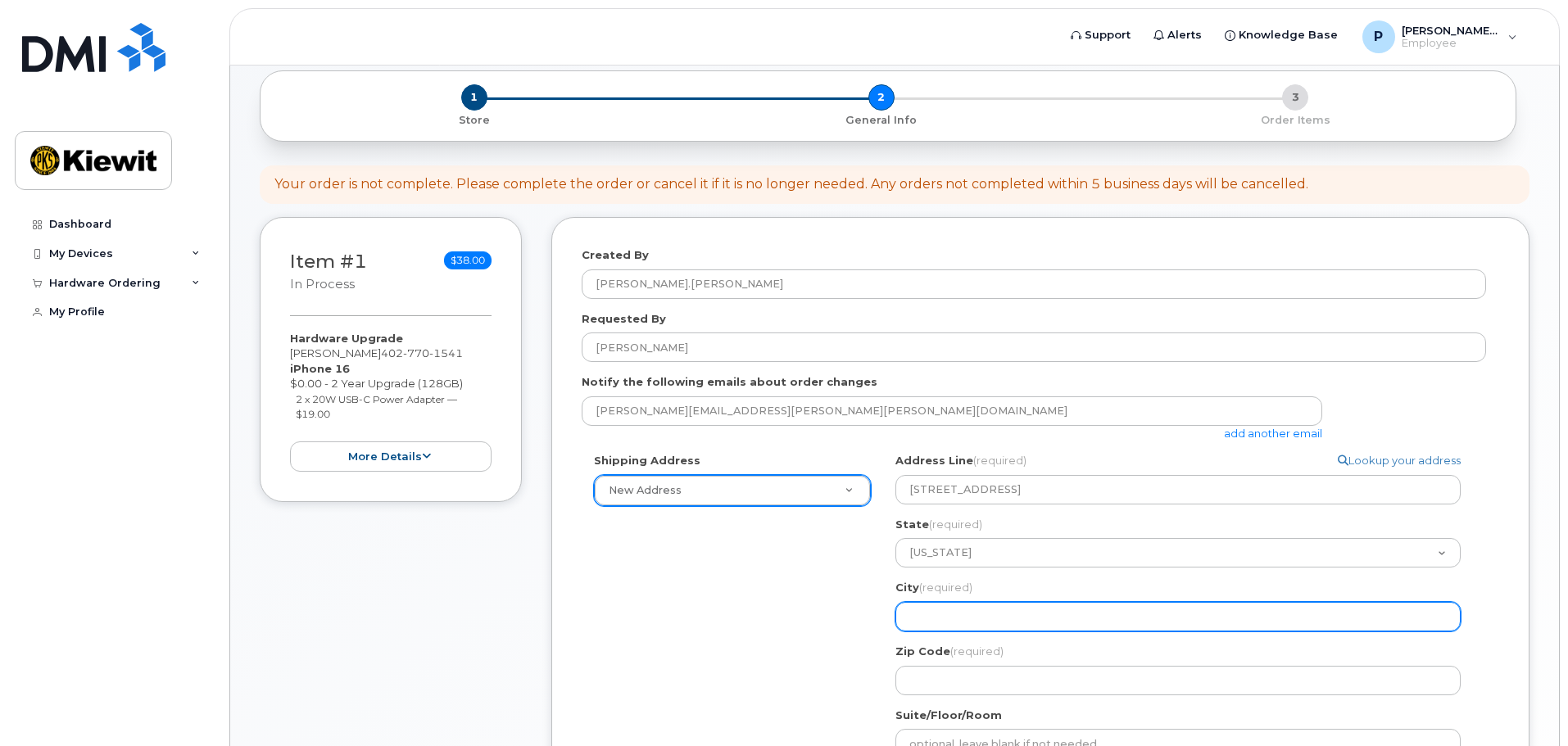
type input "Vancouver"
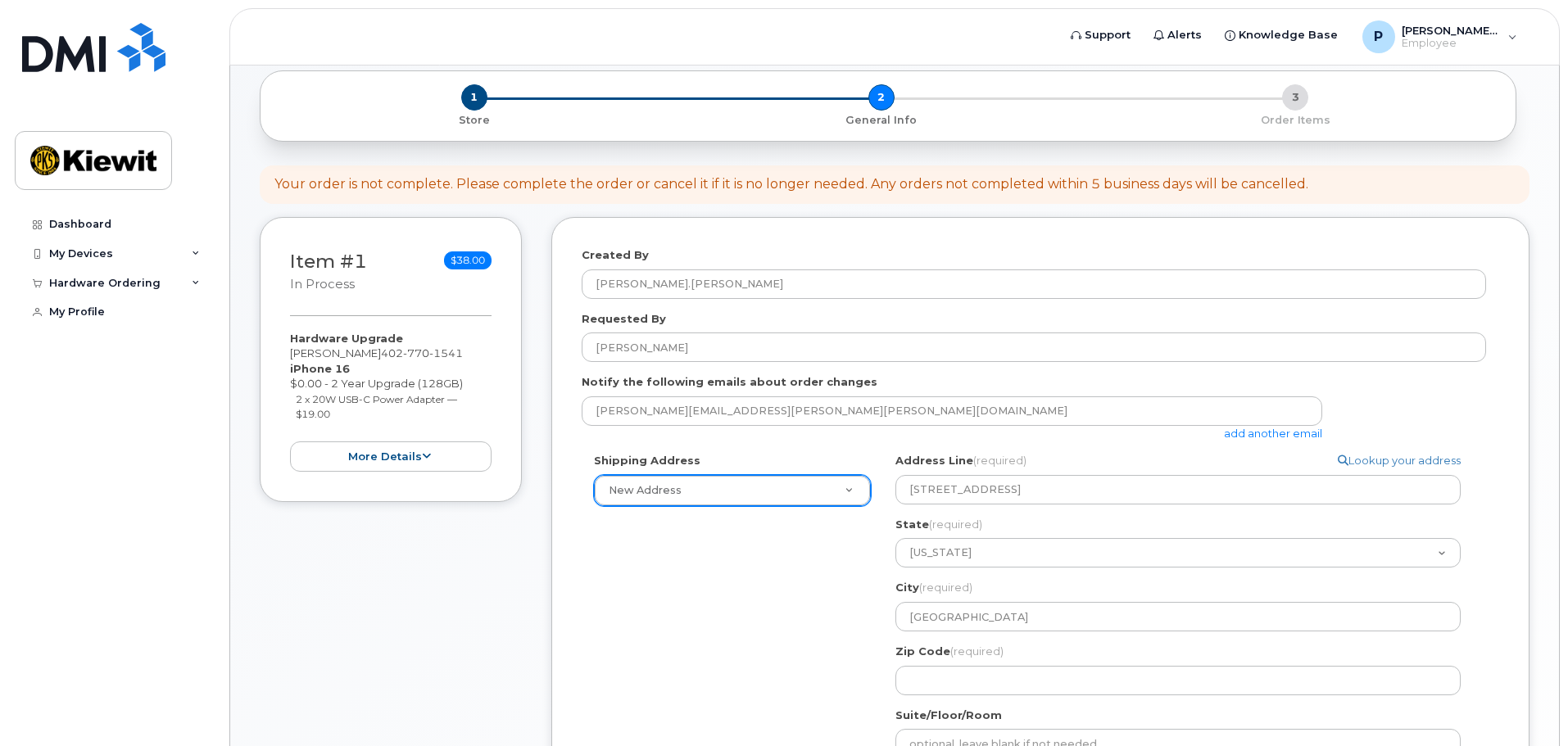
type input "98661"
type input "[PERSON_NAME]"
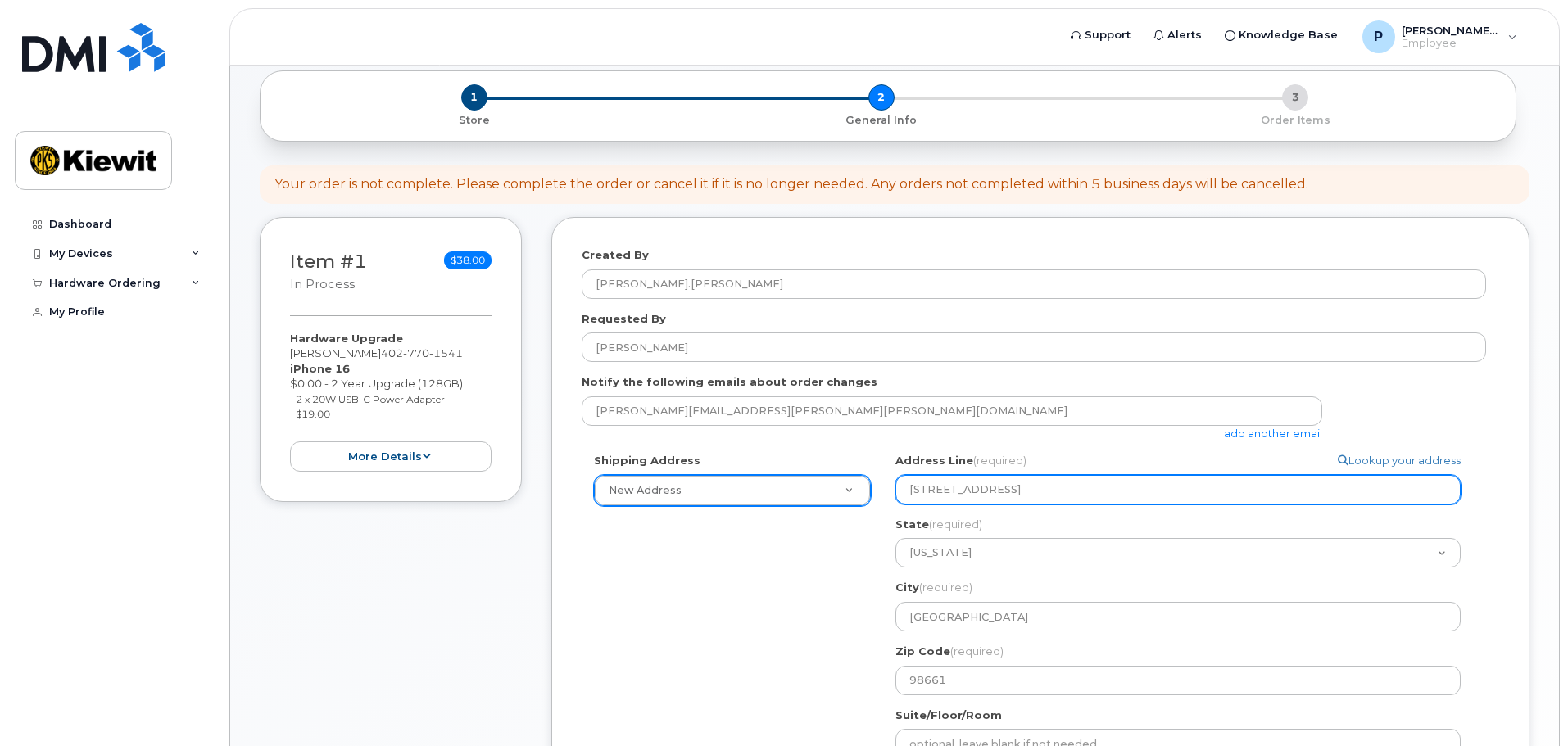
select select
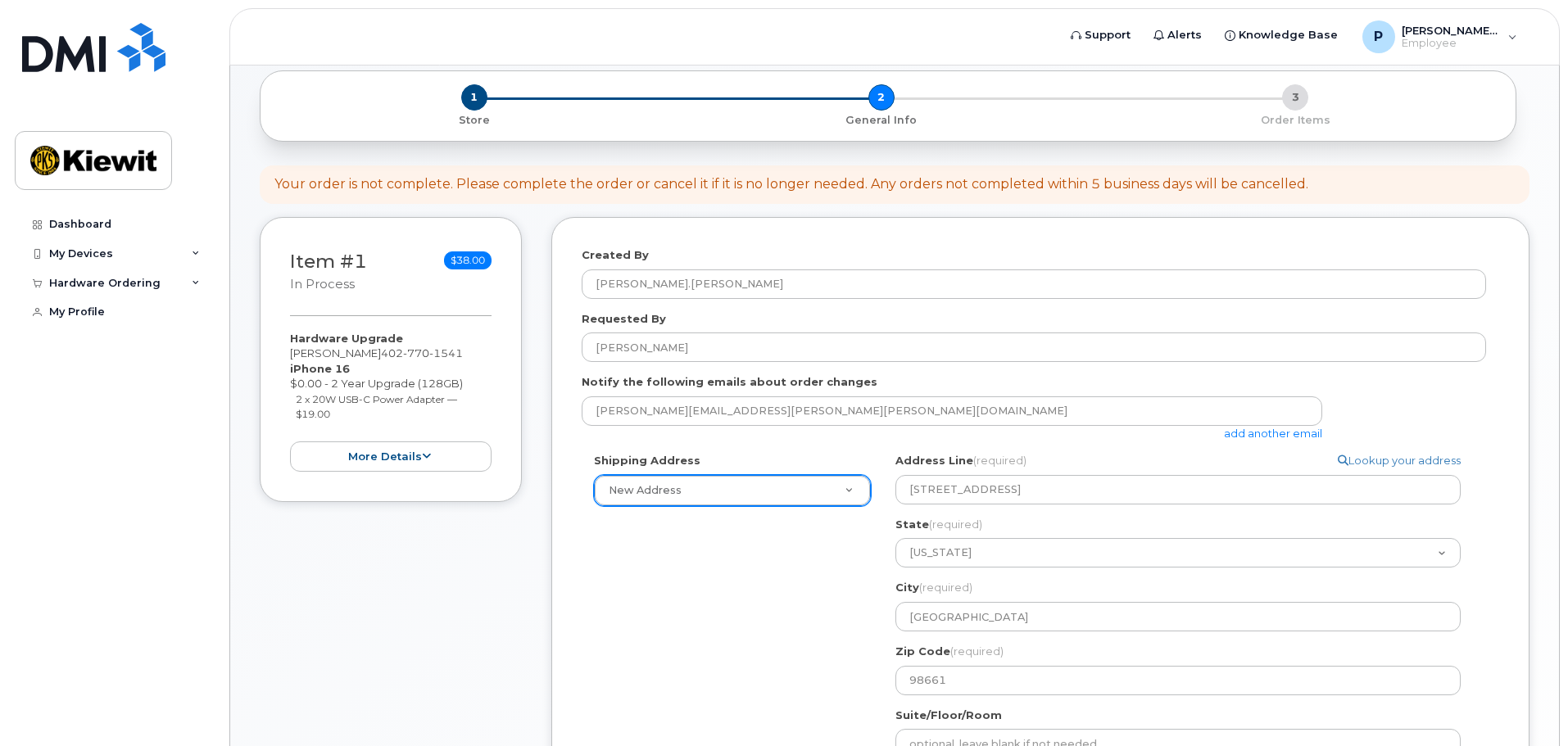
click at [814, 547] on div "Shipping Address New Address New Address WA Vancouver Search your address... Ma…" at bounding box center [1033, 675] width 904 height 445
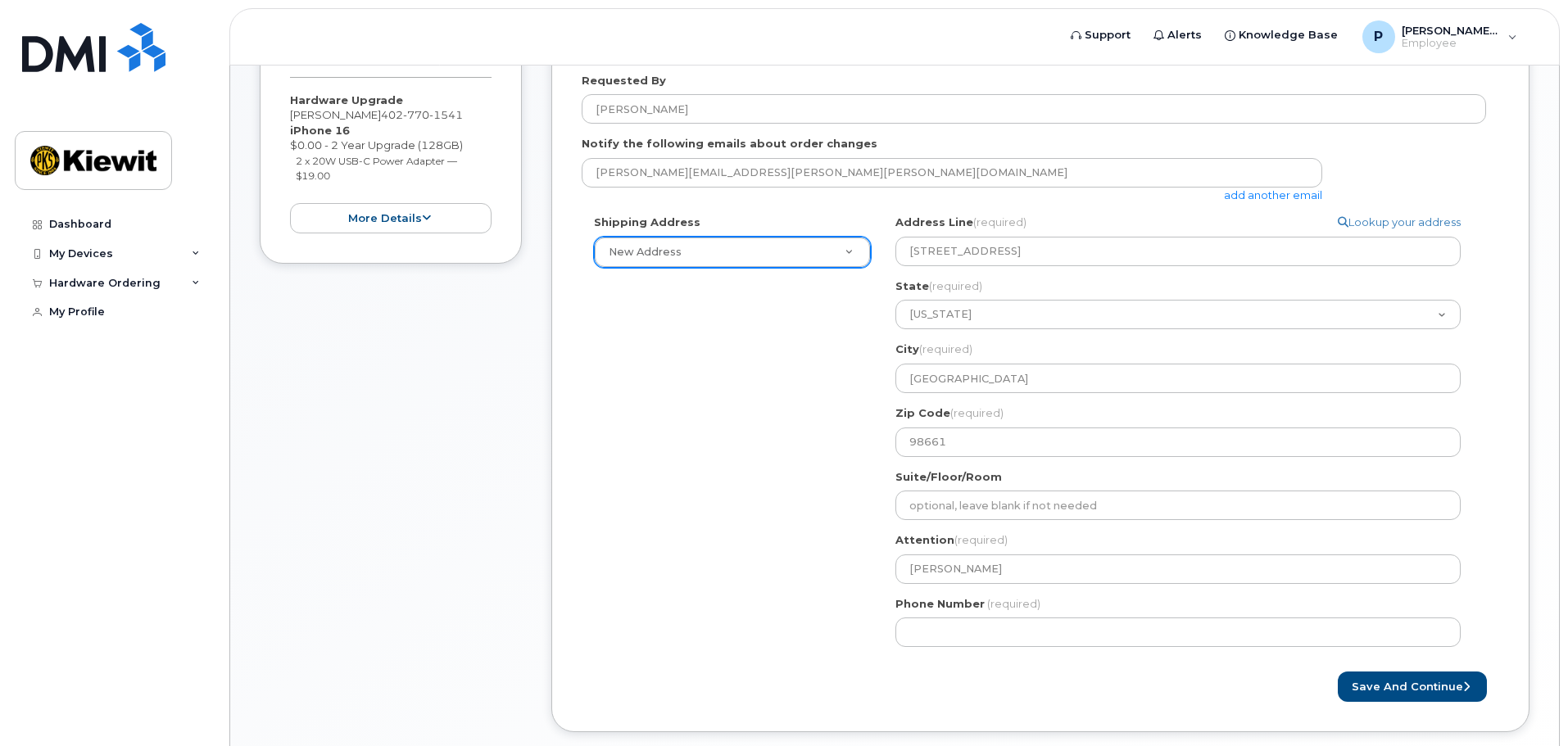
scroll to position [409, 0]
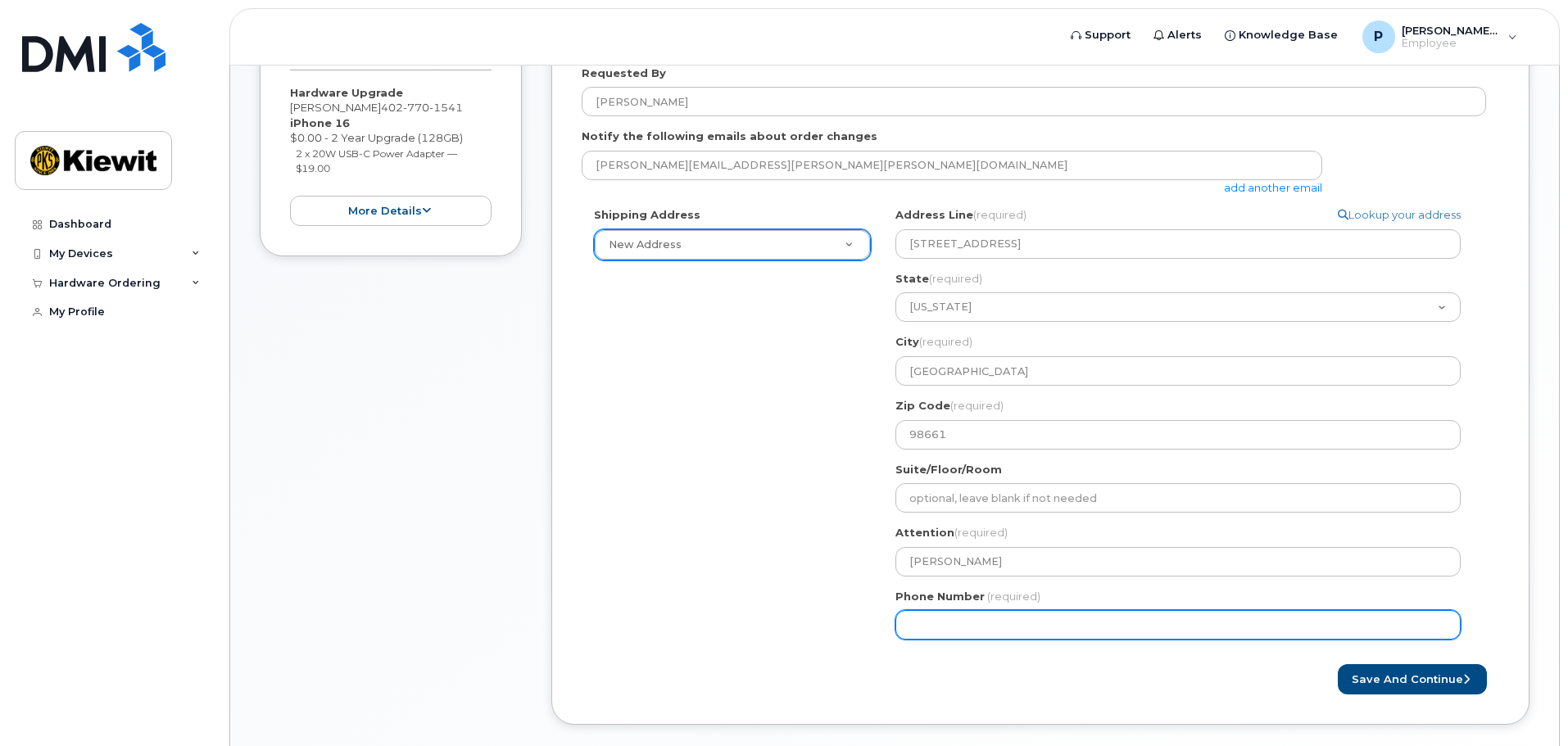
click at [1000, 627] on input "Phone Number" at bounding box center [1177, 624] width 565 height 29
type input "402"
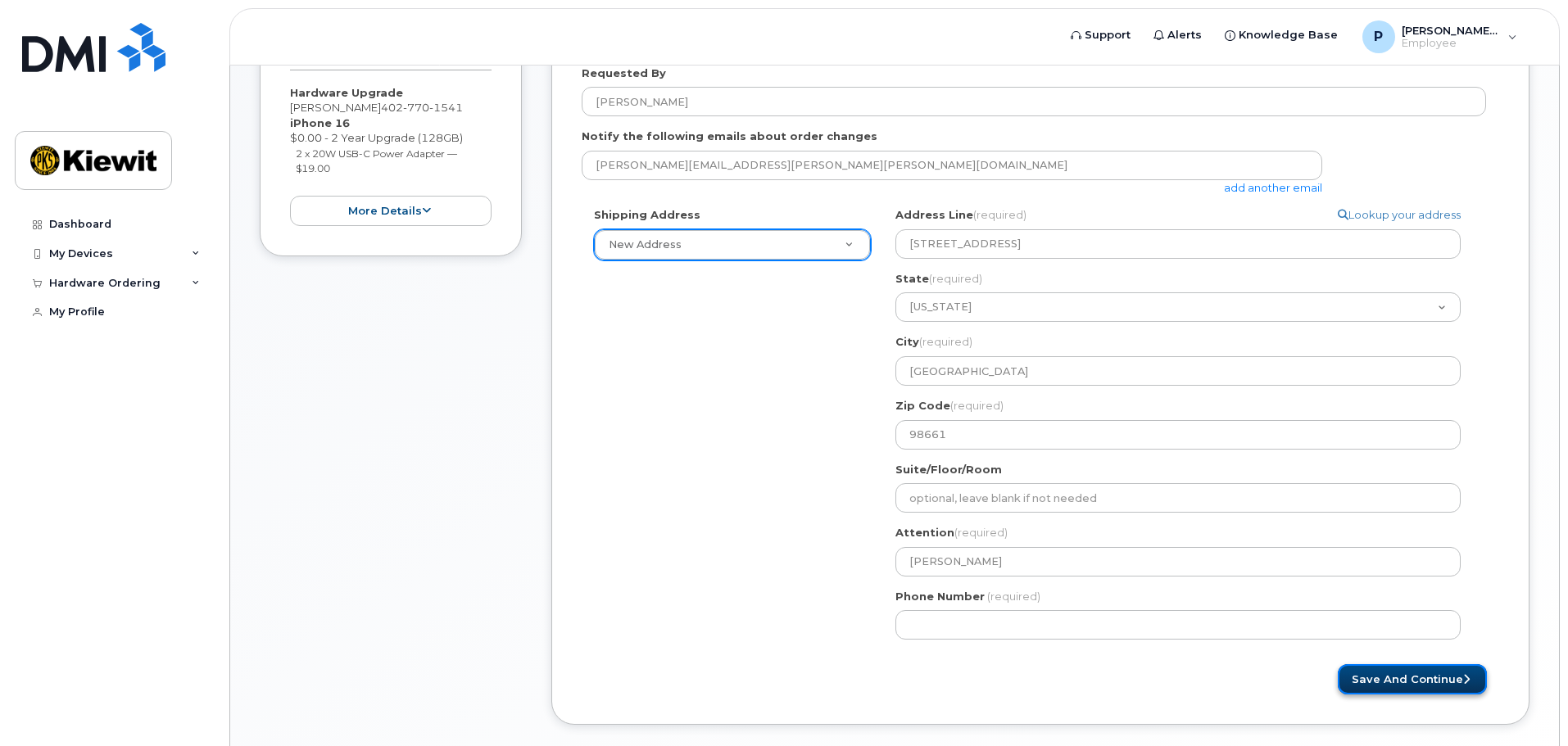
click at [1380, 673] on button "Save and Continue" at bounding box center [1412, 679] width 149 height 30
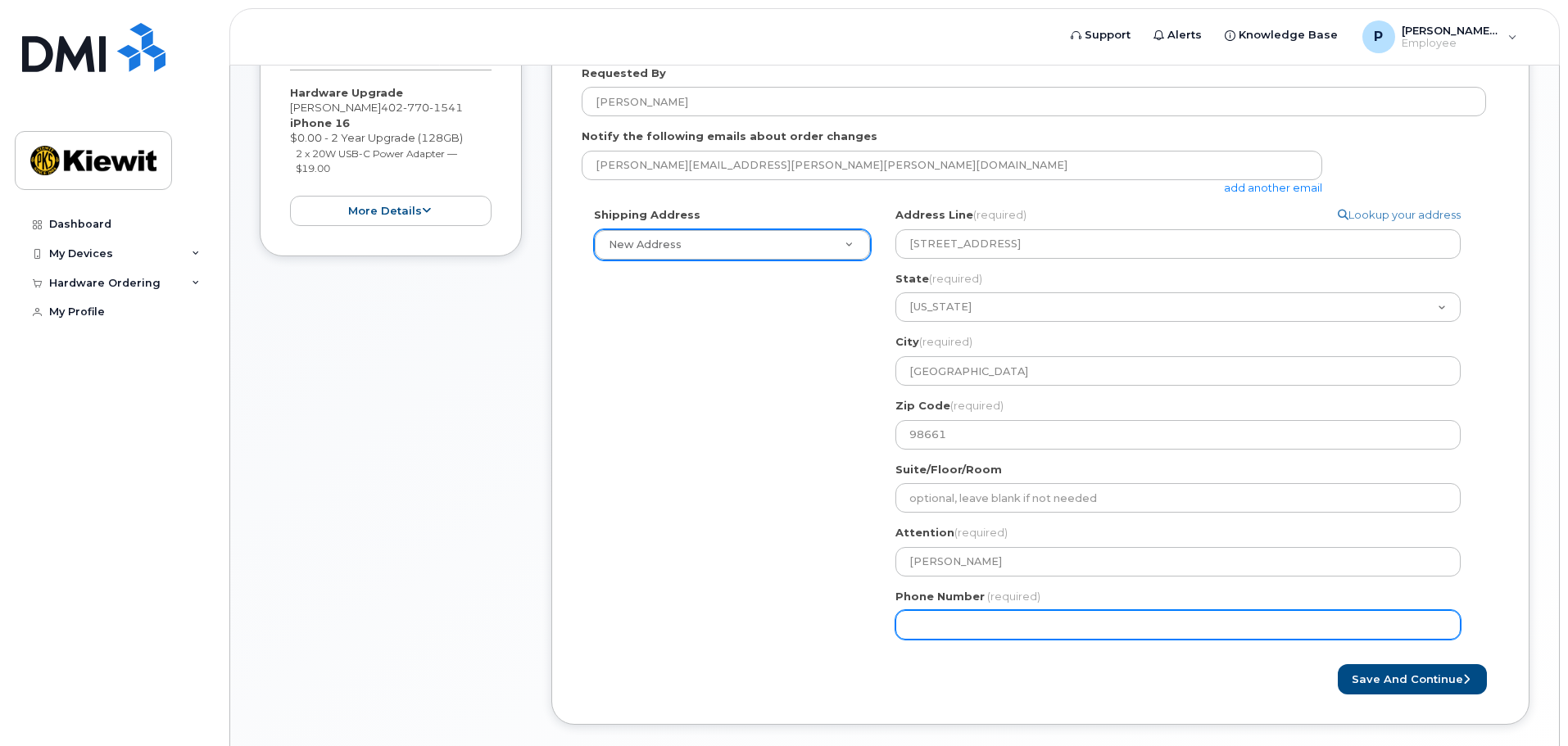
drag, startPoint x: 1037, startPoint y: 633, endPoint x: 856, endPoint y: 636, distance: 181.0
click at [856, 636] on div "Shipping Address New Address New Address WA Vancouver Search your address... Ma…" at bounding box center [1033, 429] width 904 height 445
type input "402770154"
select select
type input "4027701541"
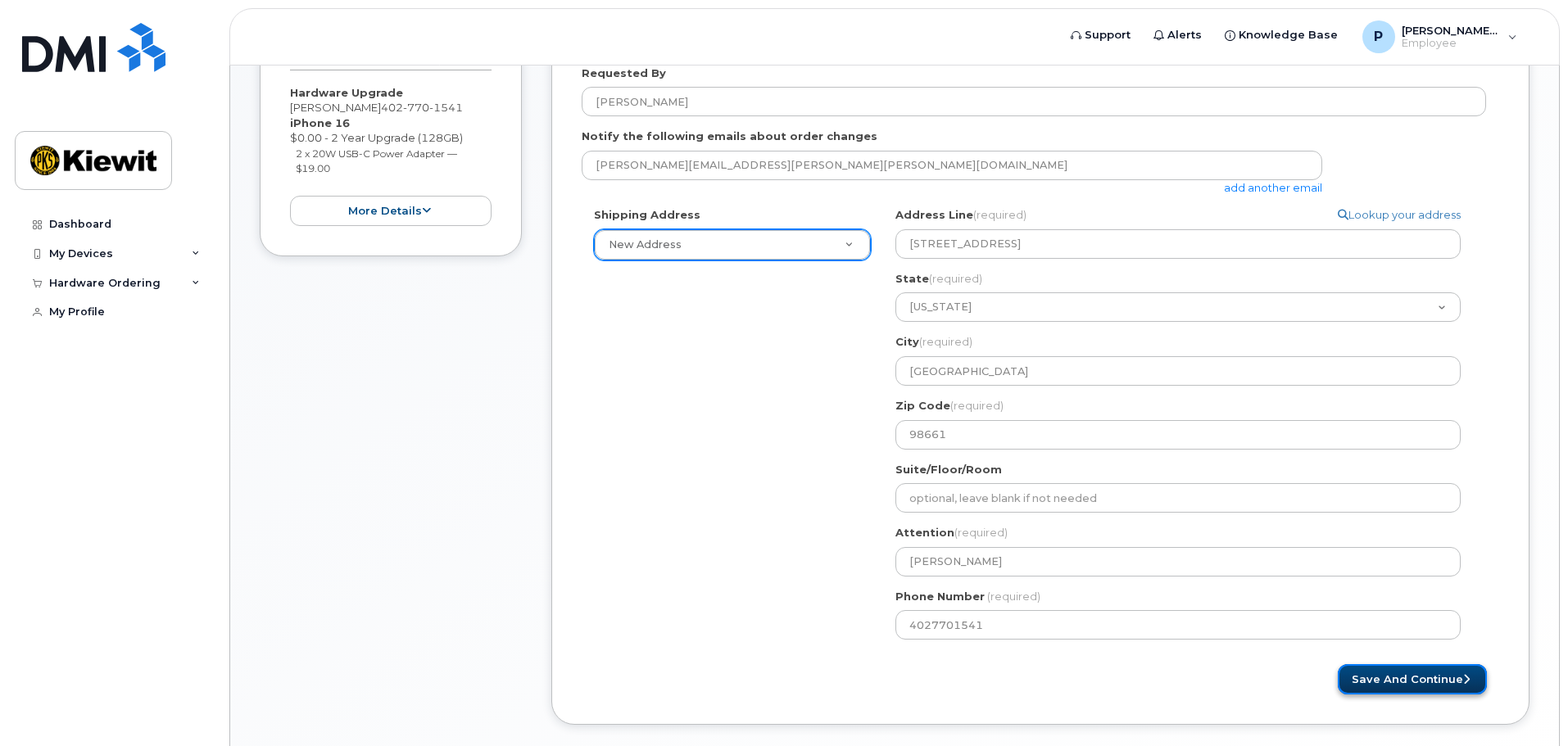
click at [1411, 679] on button "Save and Continue" at bounding box center [1412, 679] width 149 height 30
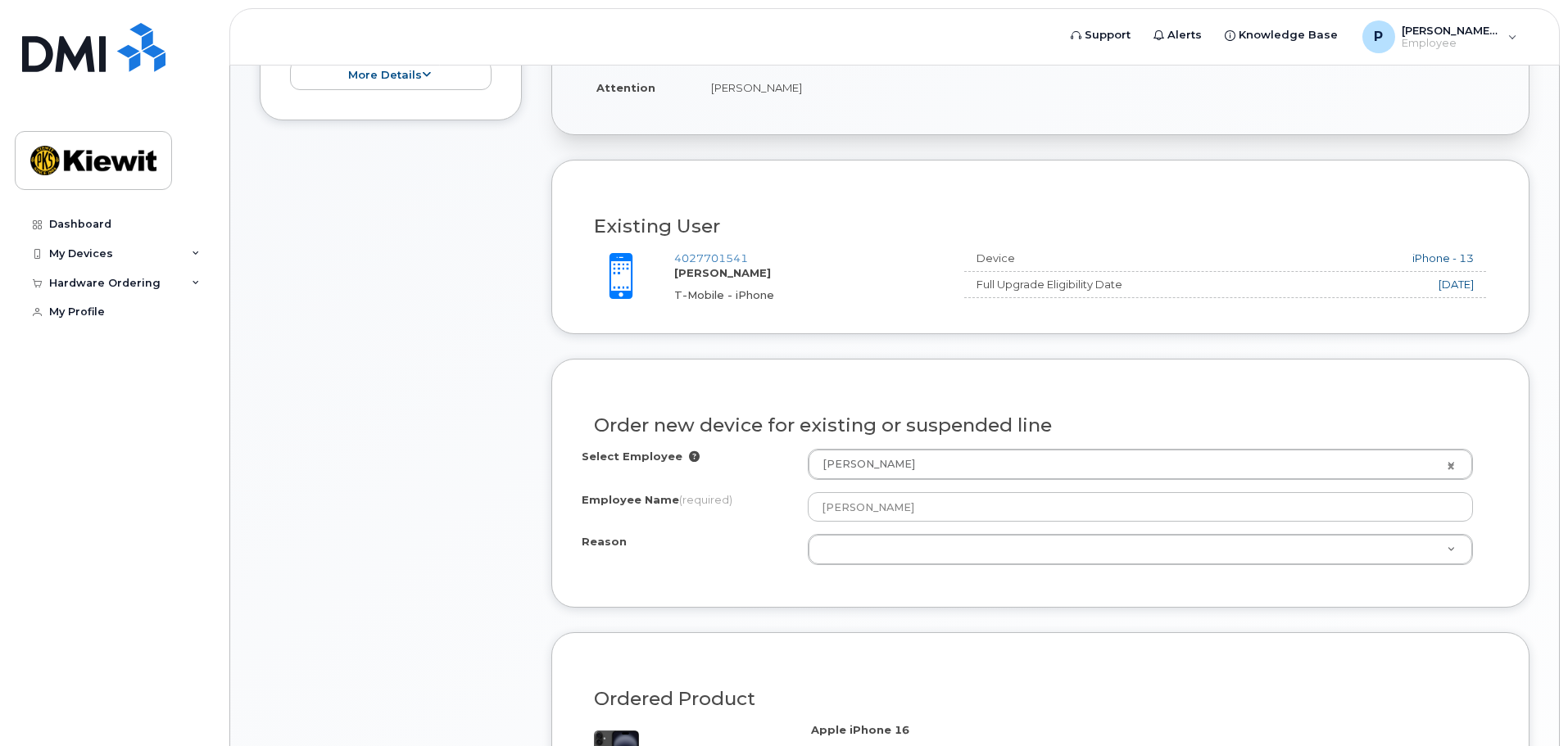
scroll to position [655, 0]
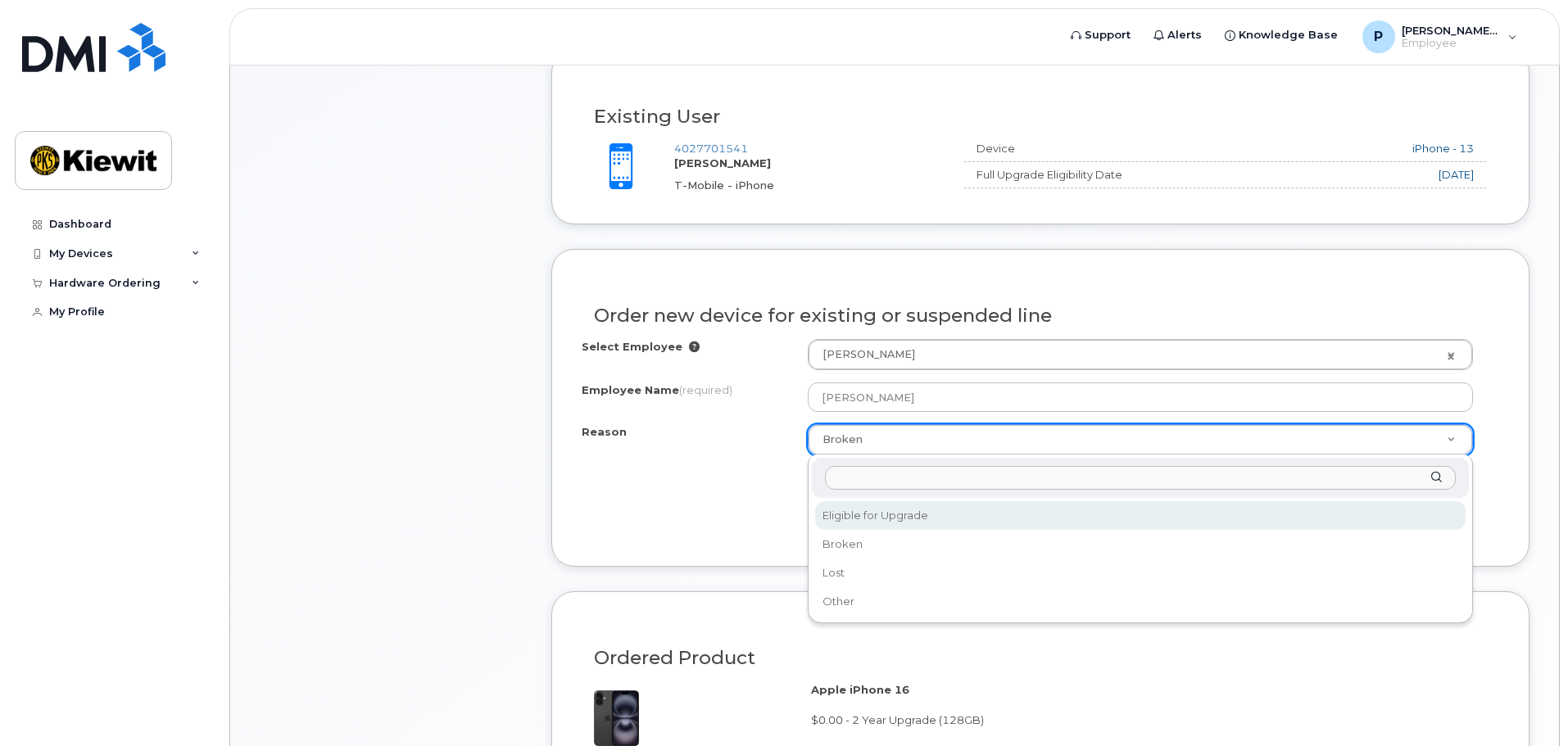
select select "eligible_for_upgrade"
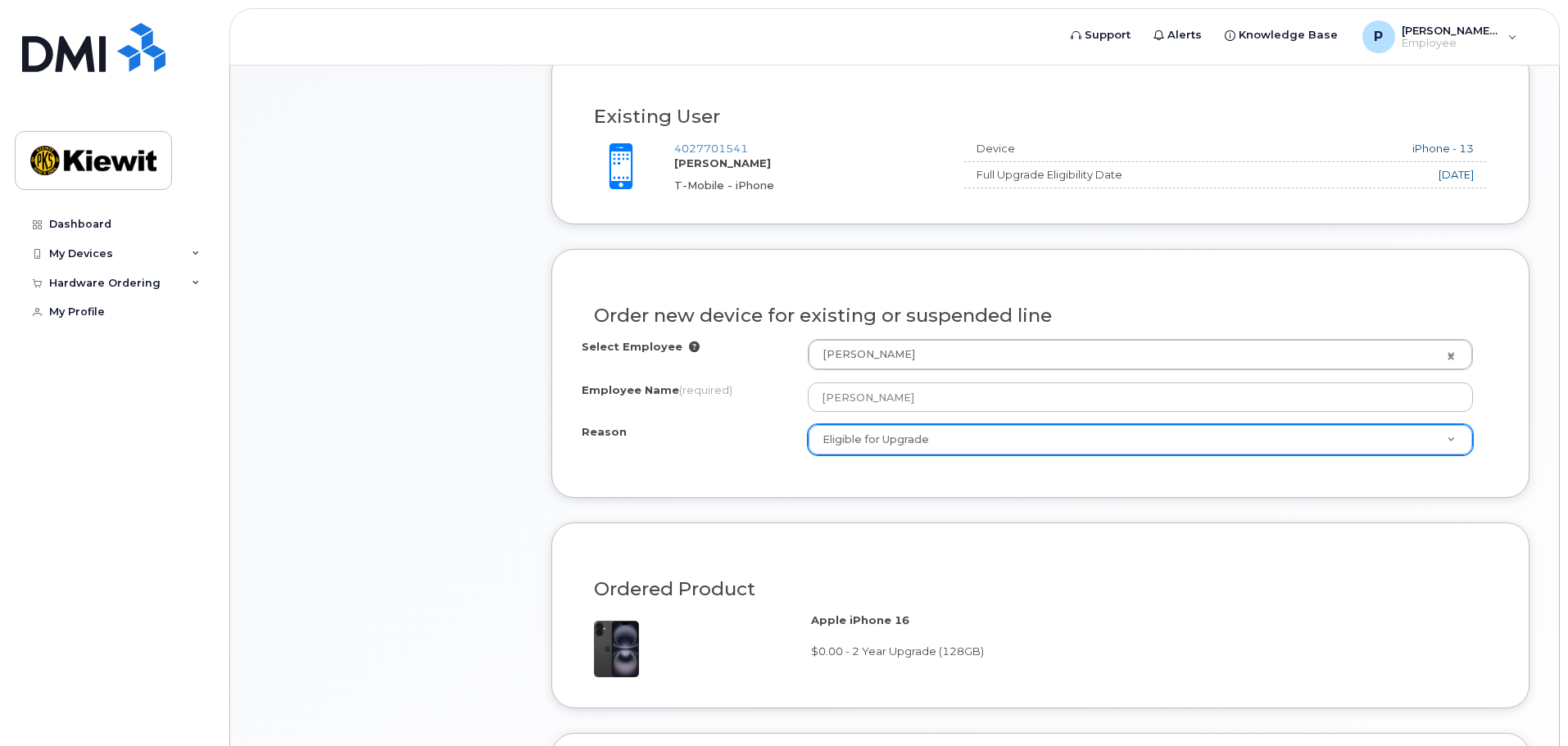
click at [680, 447] on div "Reason Eligible for Upgrade Reason Eligible for Upgrade Broken Lost Other" at bounding box center [1040, 439] width 918 height 31
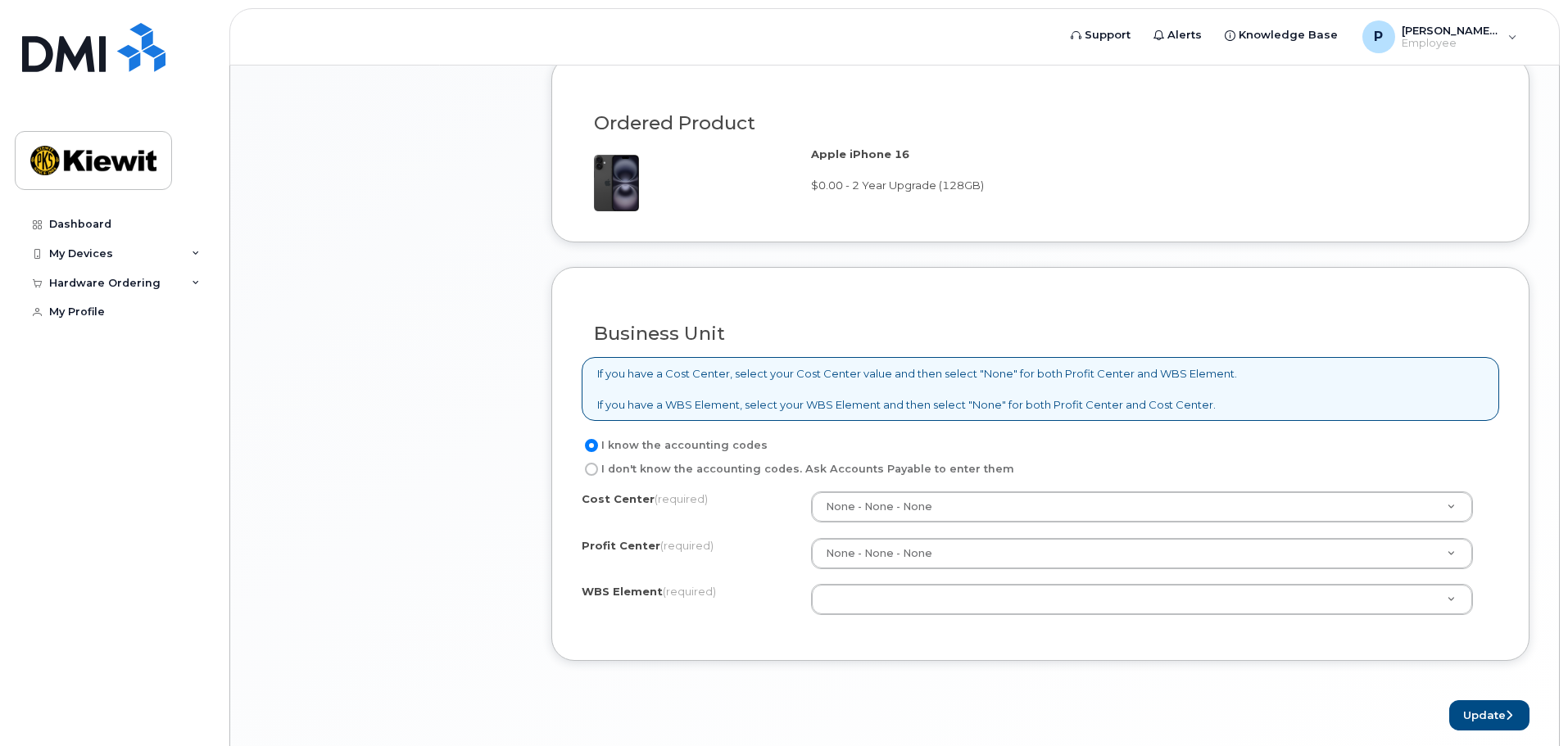
scroll to position [1146, 0]
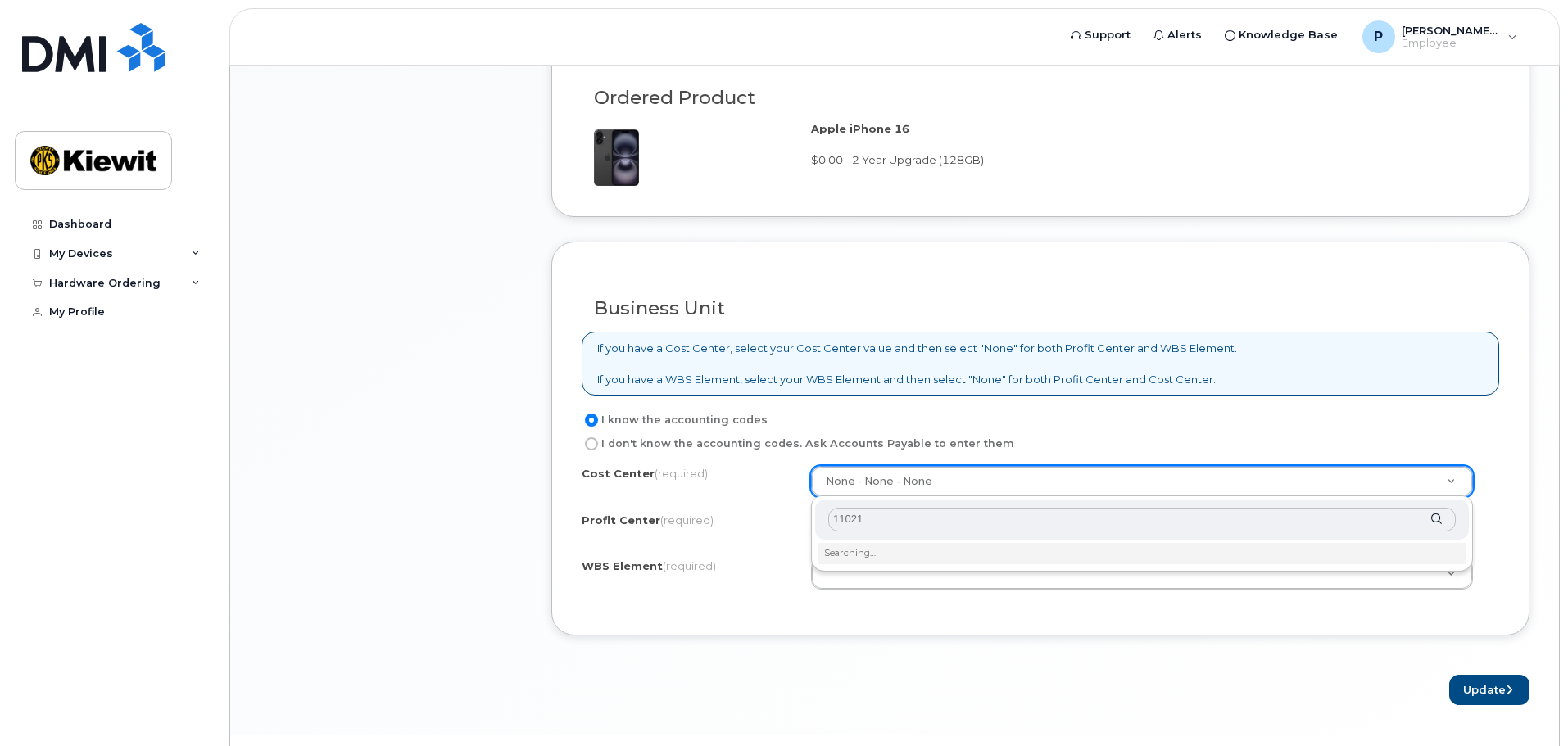
type input "110218"
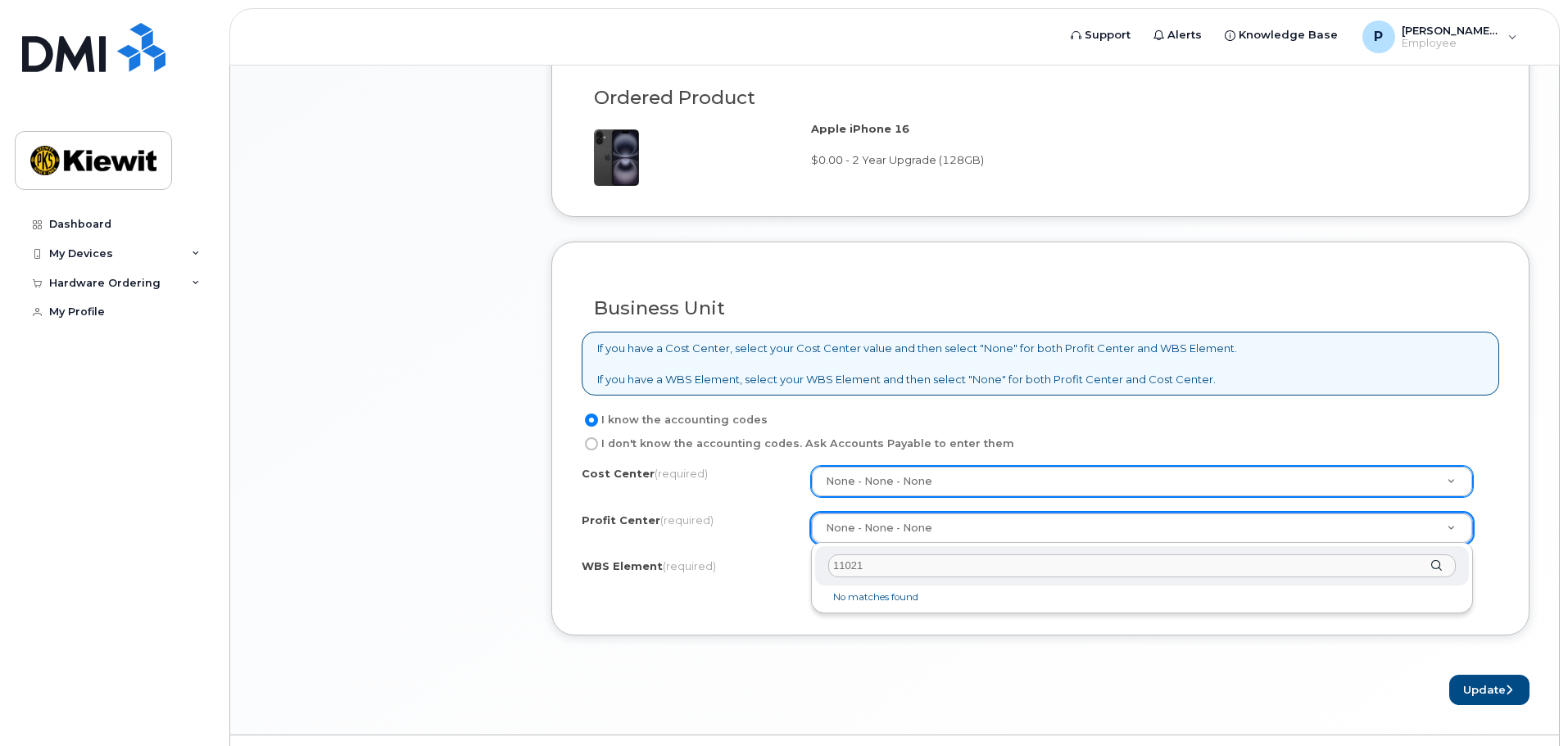
type input "110218"
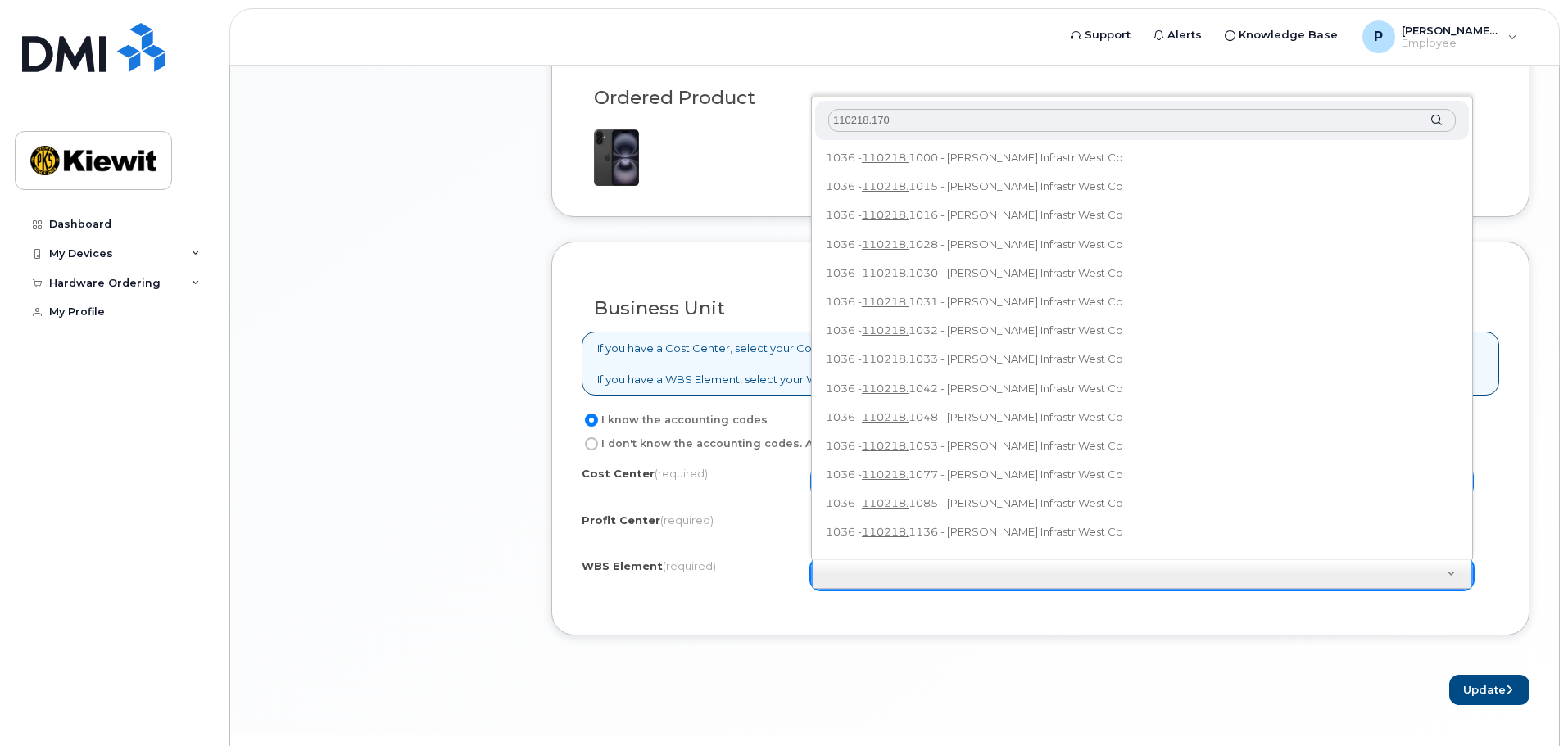
type input "110218.1707"
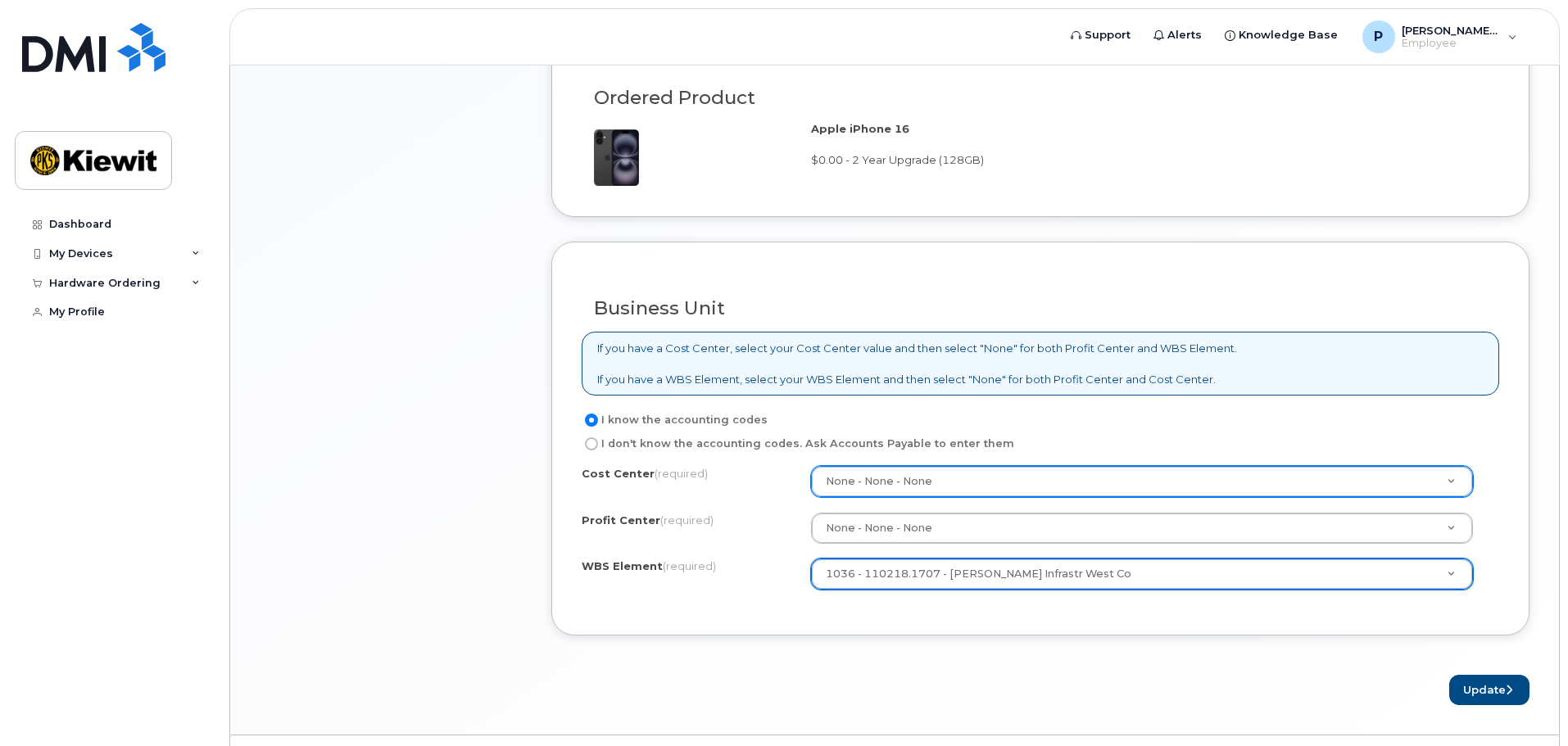
click at [1032, 610] on div "Business Unit If you have a Cost Center, select your Cost Center value and then…" at bounding box center [1040, 438] width 978 height 394
click at [1483, 684] on button "Update" at bounding box center [1488, 690] width 80 height 30
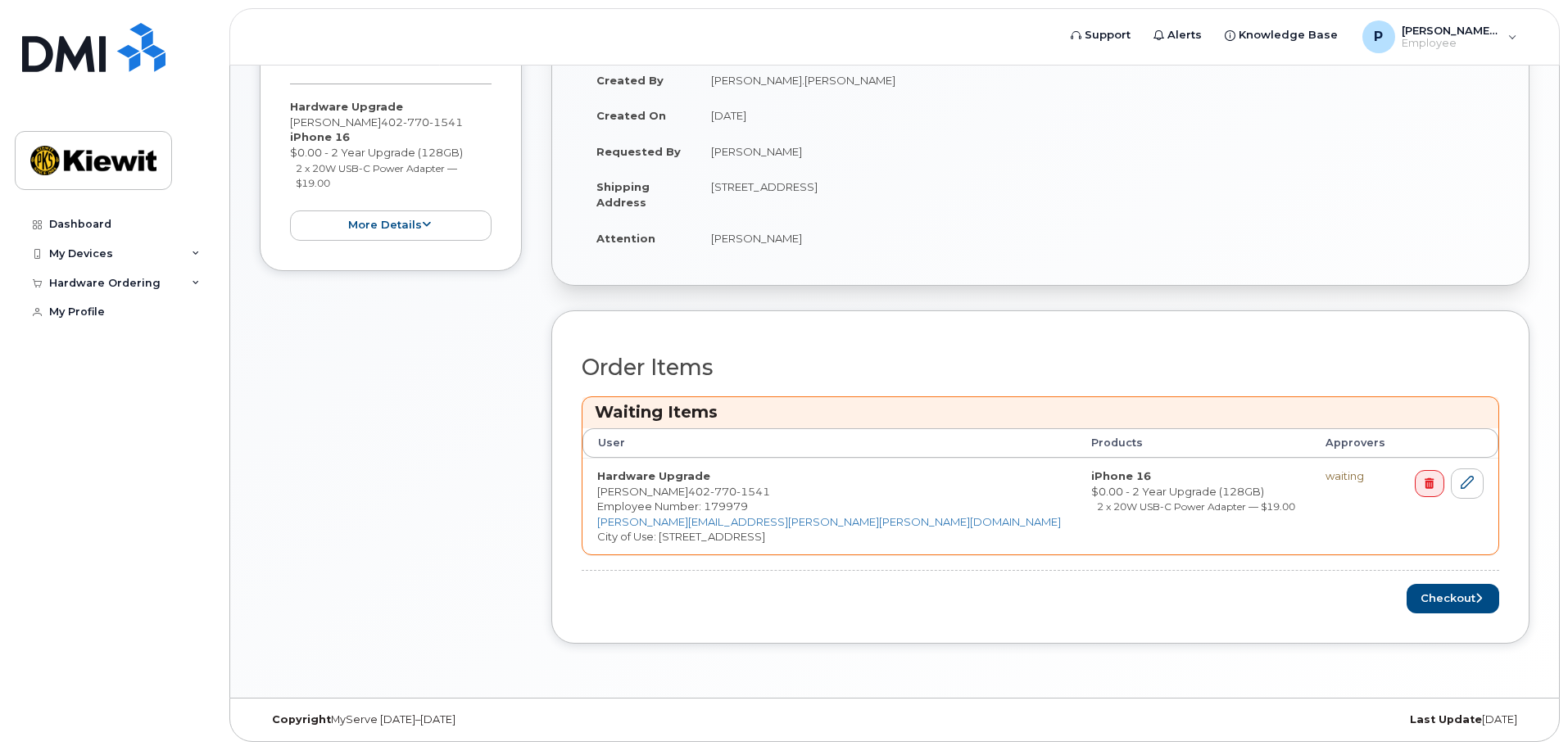
scroll to position [469, 0]
click at [1421, 595] on button "Checkout" at bounding box center [1452, 595] width 92 height 30
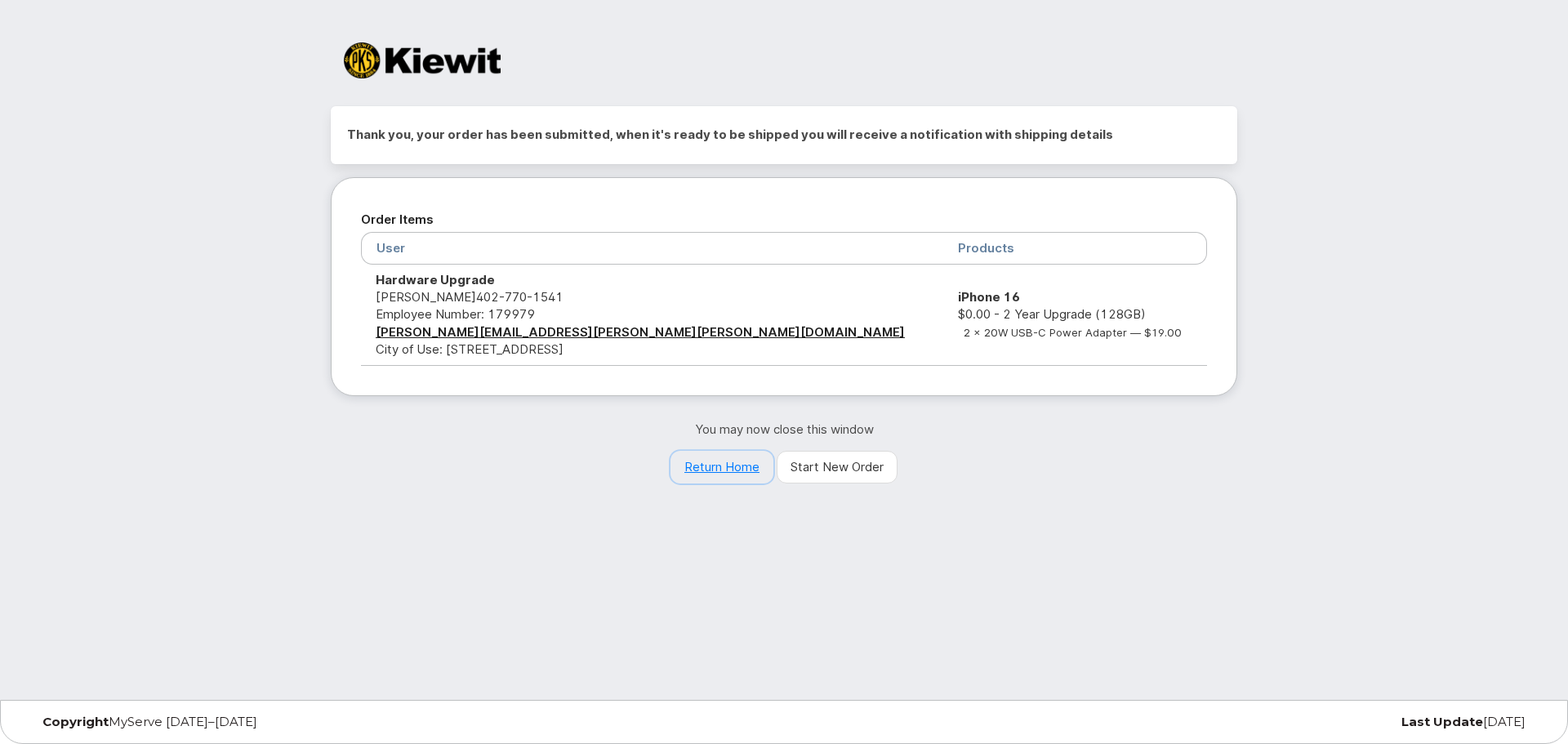
click at [704, 460] on link "Return Home" at bounding box center [722, 466] width 103 height 33
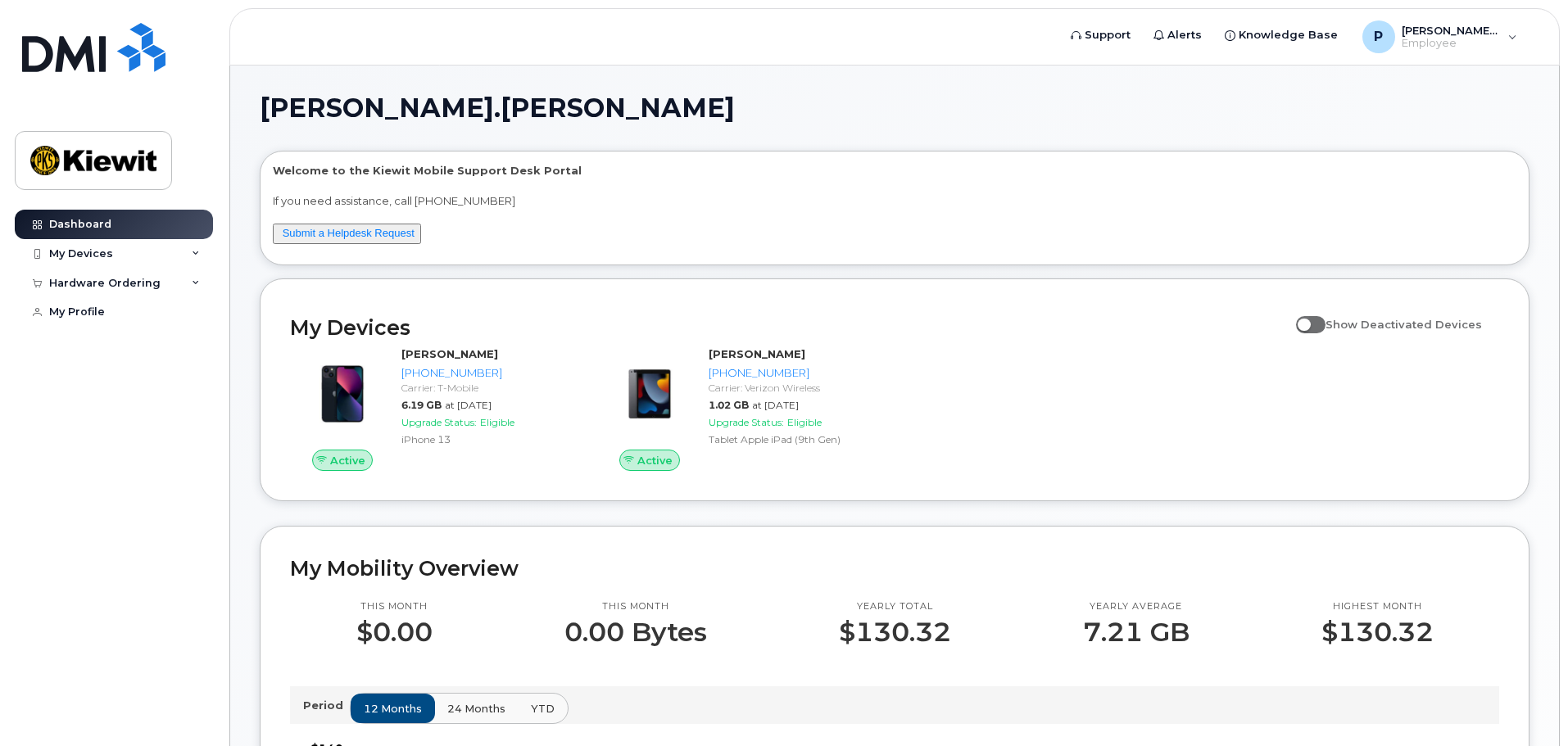
click at [1316, 327] on span at bounding box center [1310, 324] width 29 height 16
click at [1309, 322] on input "Show Deactivated Devices" at bounding box center [1303, 315] width 13 height 13
click at [1322, 324] on span at bounding box center [1310, 324] width 29 height 16
click at [1309, 322] on input "Show Deactivated Devices" at bounding box center [1303, 315] width 13 height 13
checkbox input "false"
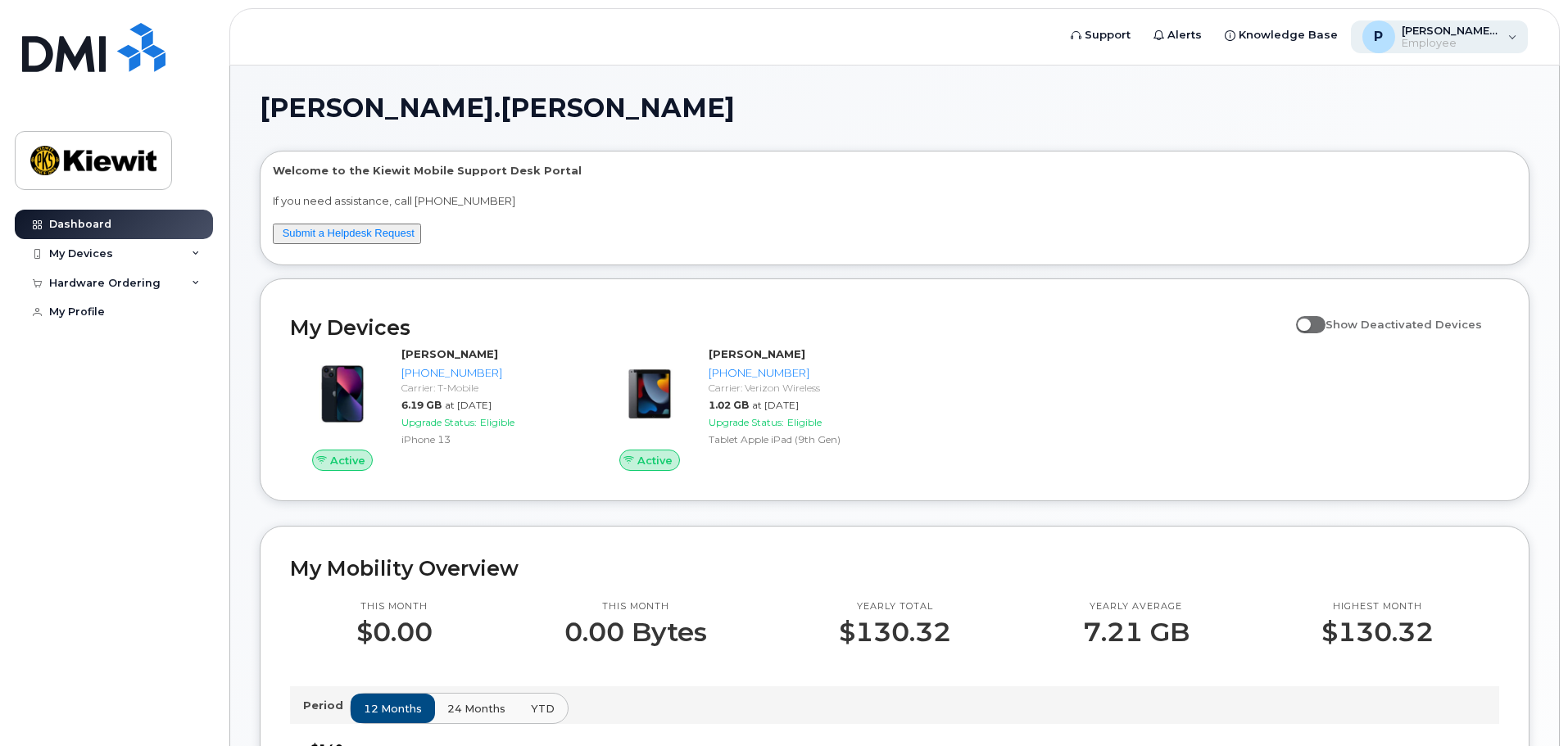
click at [1510, 32] on div "P [PERSON_NAME].[PERSON_NAME] Employee" at bounding box center [1439, 37] width 178 height 33
click at [887, 78] on div "[PERSON_NAME].[PERSON_NAME] Welcome to the [PERSON_NAME] Mobile Support Desk Po…" at bounding box center [894, 760] width 1328 height 1389
